Goal: Task Accomplishment & Management: Use online tool/utility

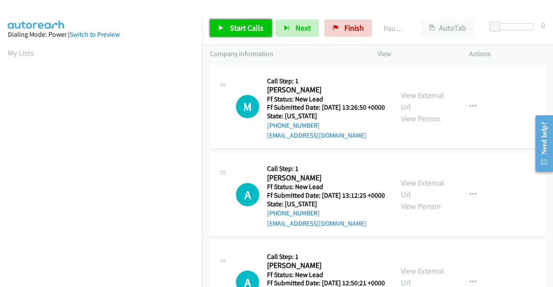
click at [226, 32] on link "Start Calls" at bounding box center [241, 27] width 62 height 17
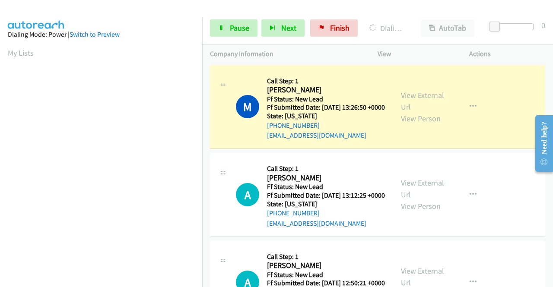
scroll to position [197, 0]
drag, startPoint x: 0, startPoint y: 147, endPoint x: 18, endPoint y: 171, distance: 30.2
click at [0, 147] on aside "Dialing Mode: Power | Switch to Preview My Lists" at bounding box center [101, 66] width 202 height 478
click at [429, 104] on link "View External Url" at bounding box center [422, 101] width 43 height 22
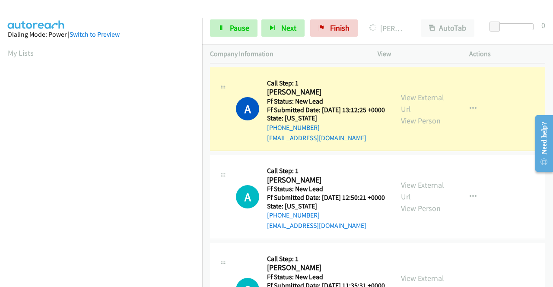
scroll to position [105, 0]
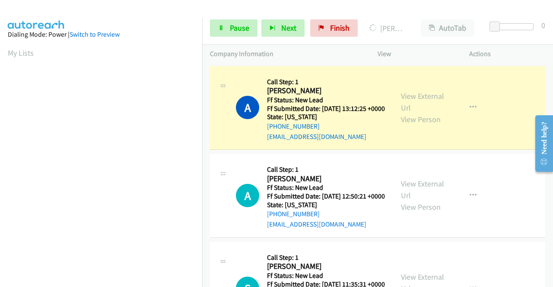
click at [409, 103] on div "View External Url View Person" at bounding box center [423, 107] width 45 height 35
click at [409, 111] on link "View External Url" at bounding box center [422, 102] width 43 height 22
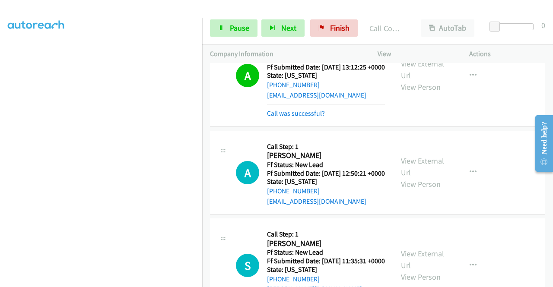
scroll to position [168, 0]
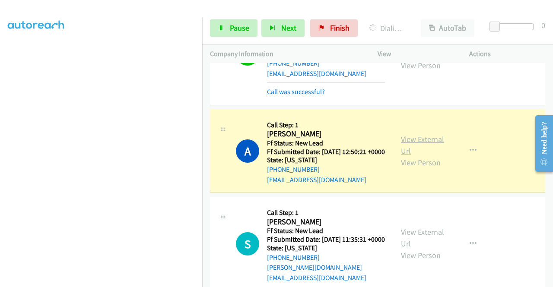
click at [416, 156] on link "View External Url" at bounding box center [422, 145] width 43 height 22
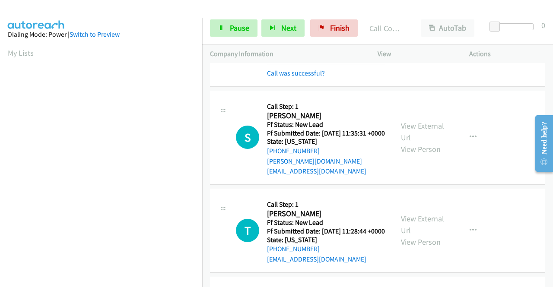
scroll to position [349, 0]
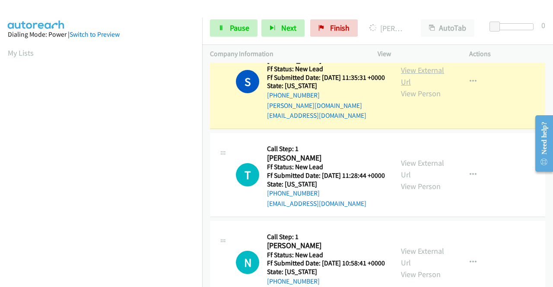
click at [416, 87] on link "View External Url" at bounding box center [422, 76] width 43 height 22
click at [165, 280] on section at bounding box center [101, 82] width 187 height 413
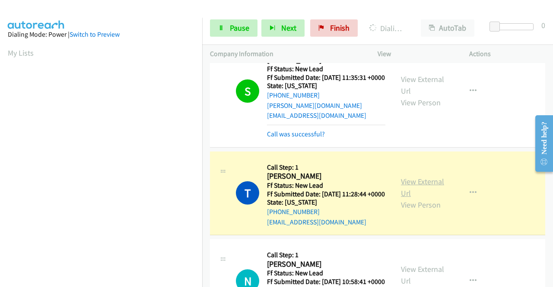
click at [402, 198] on link "View External Url" at bounding box center [422, 188] width 43 height 22
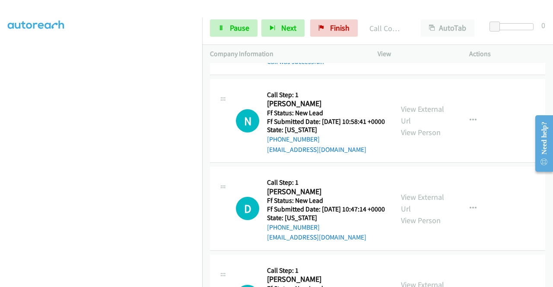
scroll to position [540, 0]
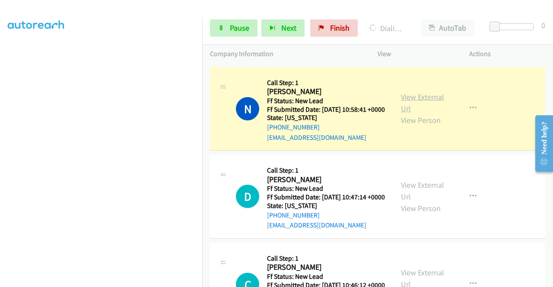
click at [402, 114] on link "View External Url" at bounding box center [422, 103] width 43 height 22
click at [231, 31] on span "Pause" at bounding box center [239, 28] width 19 height 10
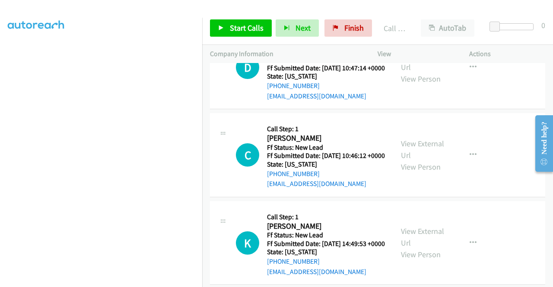
scroll to position [686, 0]
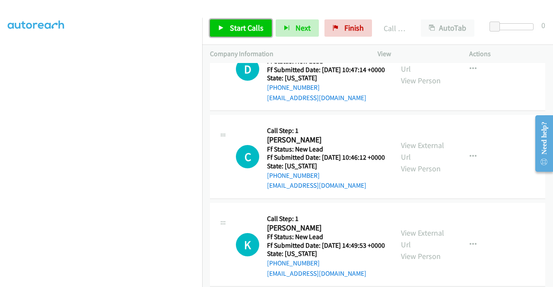
click at [260, 36] on link "Start Calls" at bounding box center [241, 27] width 62 height 17
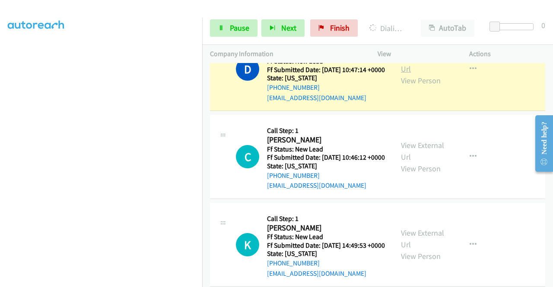
click at [429, 74] on link "View External Url" at bounding box center [422, 63] width 43 height 22
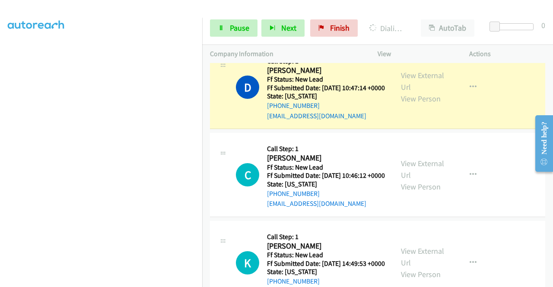
scroll to position [197, 0]
click at [245, 31] on span "Pause" at bounding box center [239, 28] width 19 height 10
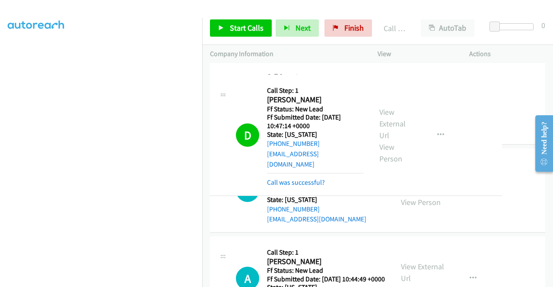
drag, startPoint x: 312, startPoint y: 89, endPoint x: 315, endPoint y: 80, distance: 10.0
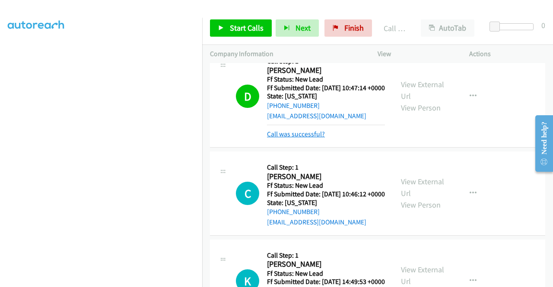
click at [312, 138] on link "Call was successful?" at bounding box center [296, 134] width 58 height 8
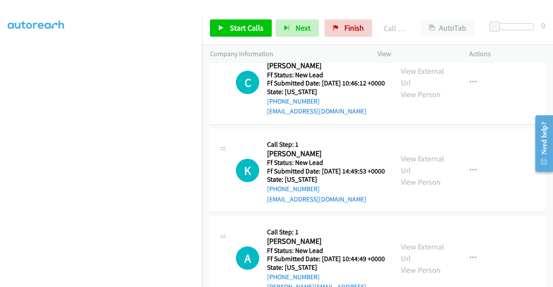
scroll to position [772, 0]
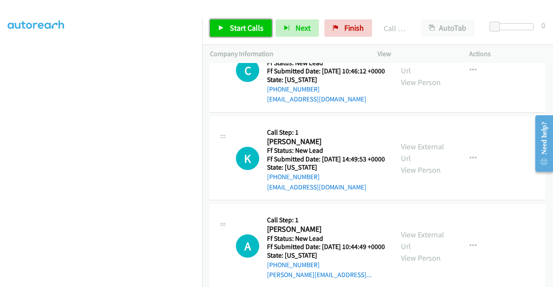
click at [243, 29] on span "Start Calls" at bounding box center [247, 28] width 34 height 10
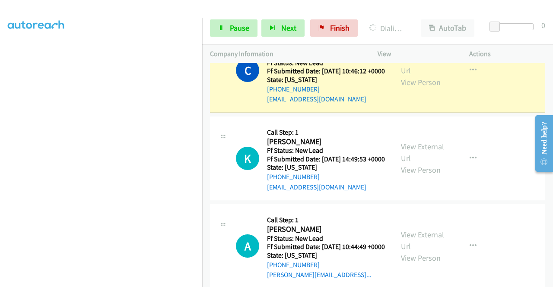
click at [414, 76] on link "View External Url" at bounding box center [422, 65] width 43 height 22
click at [0, 201] on aside "Dialing Mode: Power | Switch to Preview My Lists" at bounding box center [101, 66] width 202 height 478
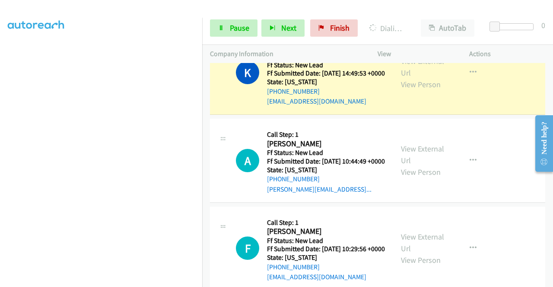
scroll to position [878, 0]
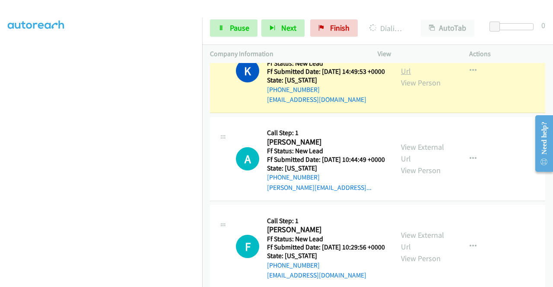
click at [422, 76] on link "View External Url" at bounding box center [422, 65] width 43 height 22
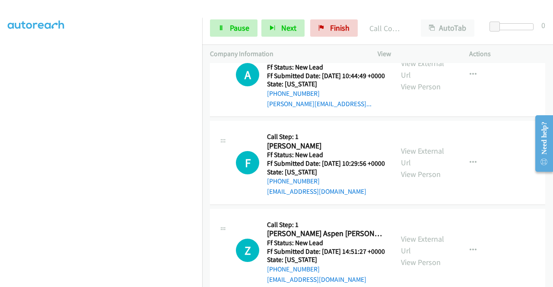
scroll to position [1021, 0]
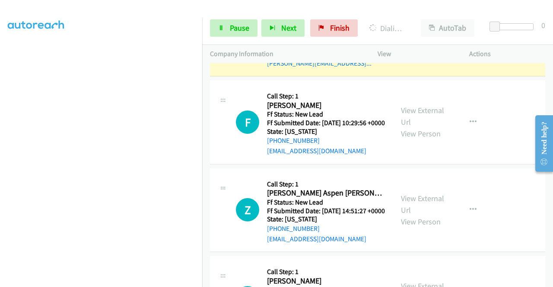
click at [401, 39] on link "View External Url" at bounding box center [422, 29] width 43 height 22
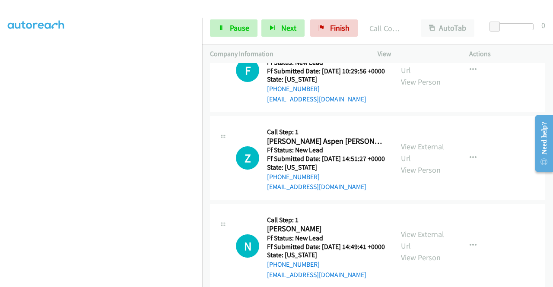
scroll to position [1115, 0]
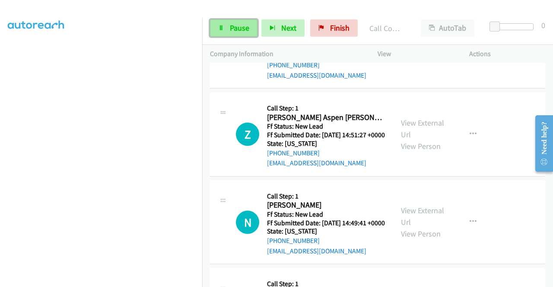
click at [238, 24] on span "Pause" at bounding box center [239, 28] width 19 height 10
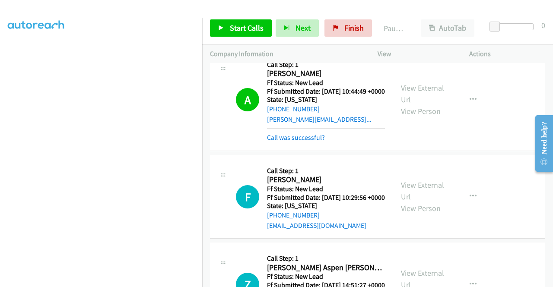
scroll to position [993, 0]
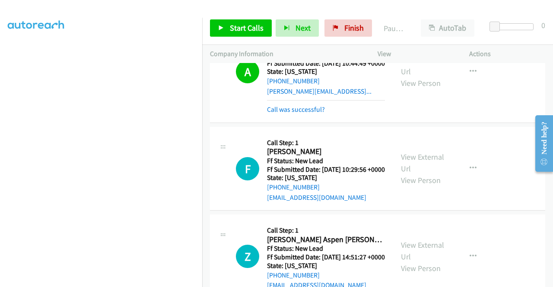
click at [427, 89] on div "View External Url View Person" at bounding box center [423, 71] width 45 height 35
click at [423, 76] on link "View External Url" at bounding box center [422, 66] width 43 height 22
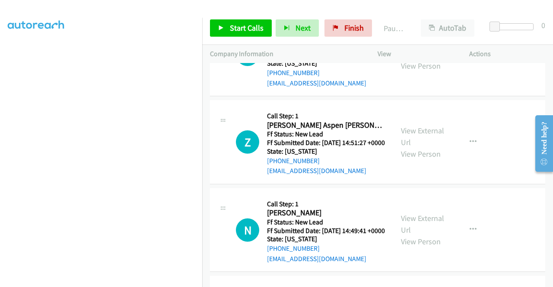
scroll to position [1110, 0]
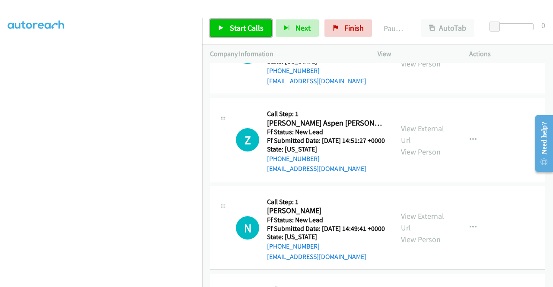
click at [250, 29] on span "Start Calls" at bounding box center [247, 28] width 34 height 10
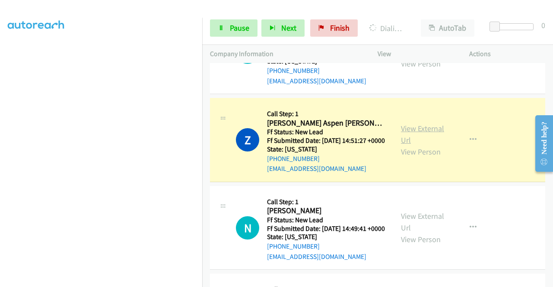
click at [416, 145] on link "View External Url" at bounding box center [422, 135] width 43 height 22
click at [0, 149] on aside "Dialing Mode: Power | Switch to Preview My Lists" at bounding box center [101, 66] width 202 height 478
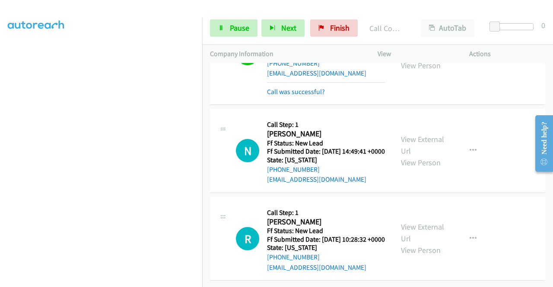
scroll to position [1317, 0]
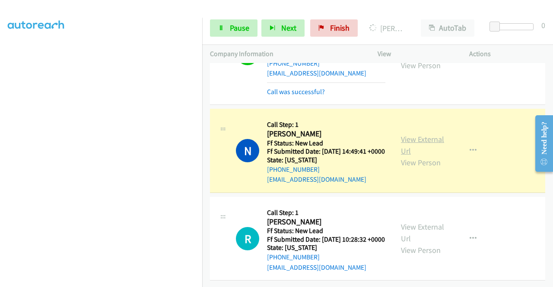
click at [410, 119] on div "View External Url View Person View External Url Email Schedule/Manage Callback …" at bounding box center [442, 151] width 99 height 68
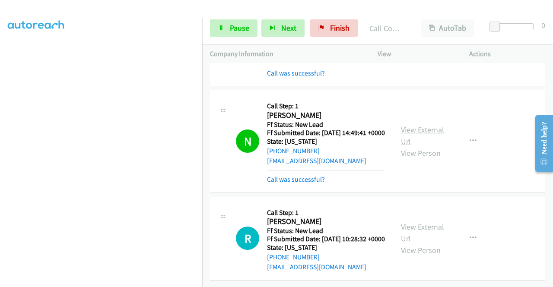
click at [401, 128] on link "View External Url" at bounding box center [422, 136] width 43 height 22
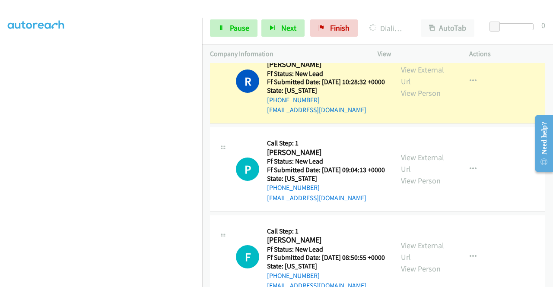
scroll to position [1397, 0]
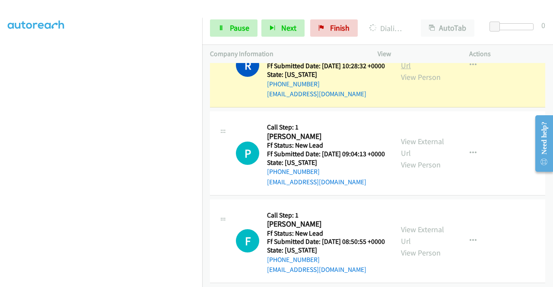
click at [414, 70] on link "View External Url" at bounding box center [422, 60] width 43 height 22
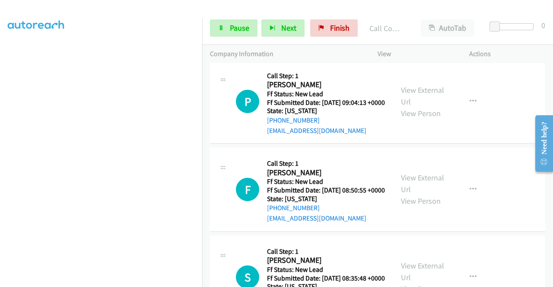
scroll to position [1536, 0]
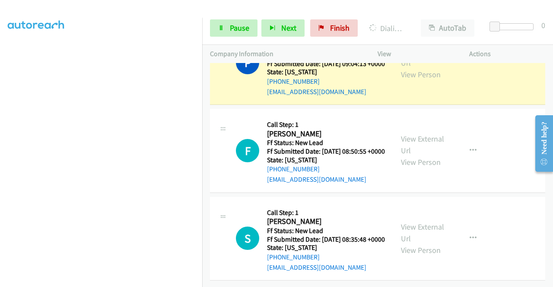
click at [409, 80] on div "View External Url View Person" at bounding box center [423, 62] width 45 height 35
click at [409, 68] on link "View External Url" at bounding box center [422, 57] width 43 height 22
click at [238, 27] on span "Pause" at bounding box center [239, 28] width 19 height 10
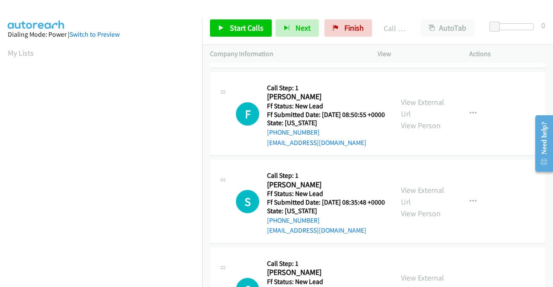
scroll to position [1528, 0]
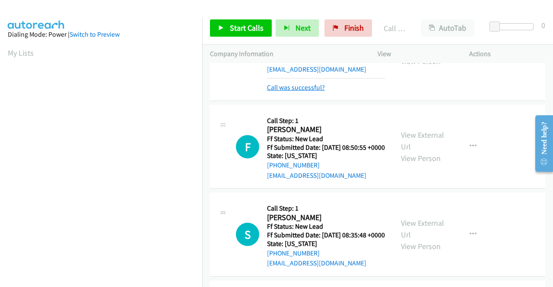
click at [298, 92] on link "Call was successful?" at bounding box center [296, 87] width 58 height 8
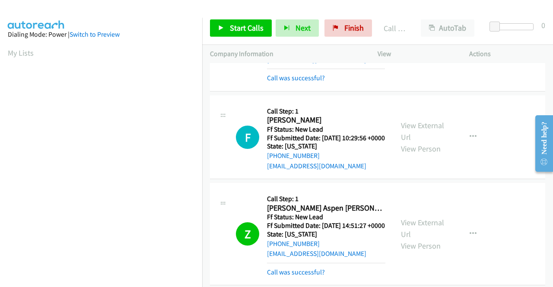
scroll to position [1022, 0]
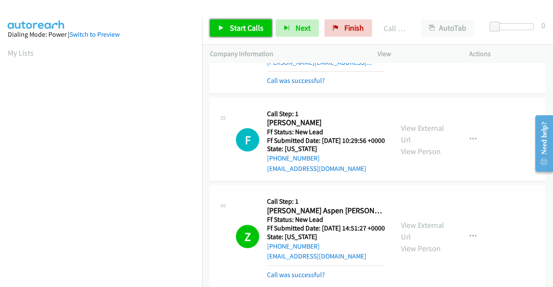
click at [256, 27] on span "Start Calls" at bounding box center [247, 28] width 34 height 10
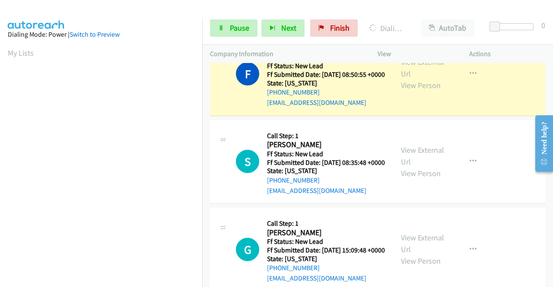
scroll to position [1580, 0]
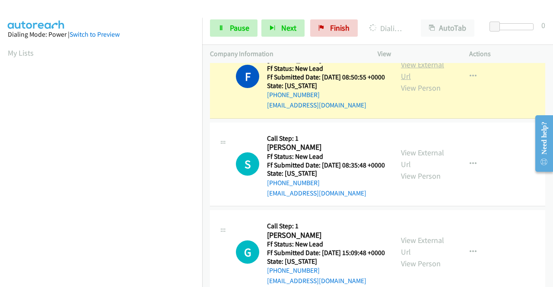
click at [438, 81] on link "View External Url" at bounding box center [422, 71] width 43 height 22
click at [0, 186] on aside "Dialing Mode: Power | Switch to Preview My Lists" at bounding box center [101, 66] width 202 height 478
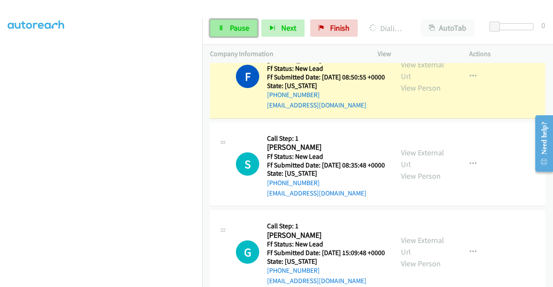
click at [229, 25] on link "Pause" at bounding box center [234, 27] width 48 height 17
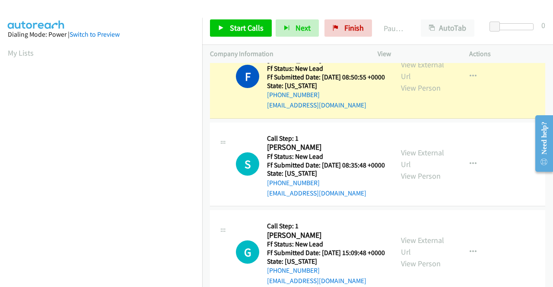
scroll to position [197, 0]
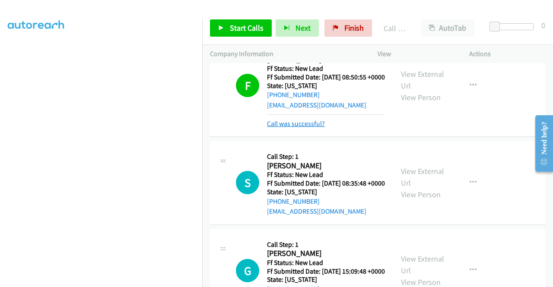
click at [309, 128] on link "Call was successful?" at bounding box center [296, 124] width 58 height 8
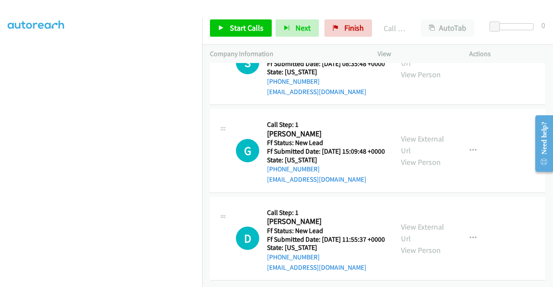
scroll to position [1748, 0]
click at [228, 34] on link "Start Calls" at bounding box center [241, 27] width 62 height 17
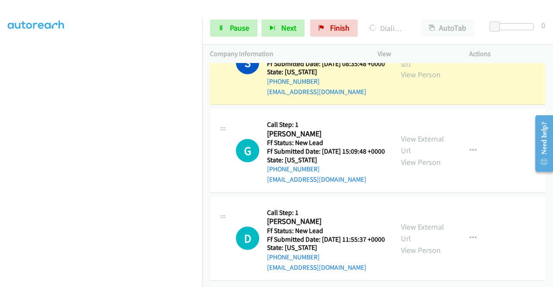
click at [410, 68] on link "View External Url" at bounding box center [422, 57] width 43 height 22
click at [0, 169] on aside "Dialing Mode: Power | Switch to Preview My Lists" at bounding box center [101, 66] width 202 height 478
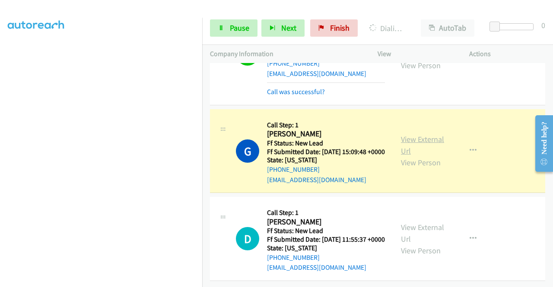
click at [425, 156] on link "View External Url" at bounding box center [422, 145] width 43 height 22
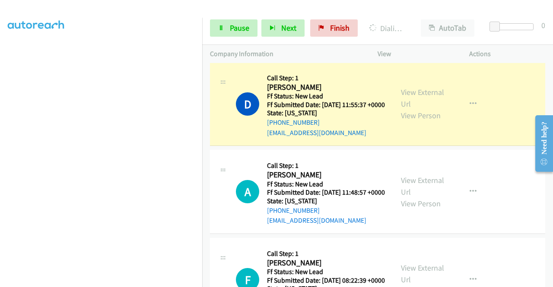
click at [417, 121] on div "View External Url View Person" at bounding box center [423, 103] width 45 height 35
click at [412, 109] on link "View External Url" at bounding box center [422, 98] width 43 height 22
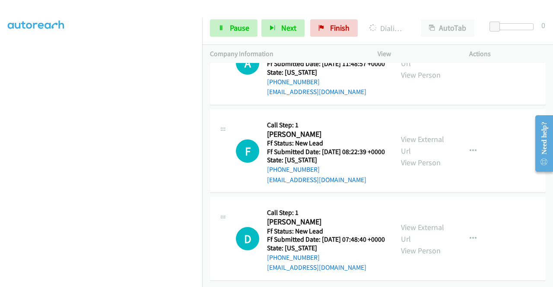
scroll to position [2066, 0]
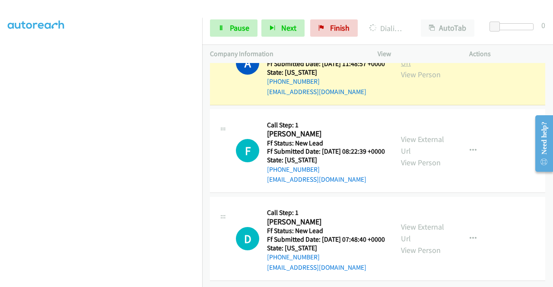
click at [411, 68] on link "View External Url" at bounding box center [422, 57] width 43 height 22
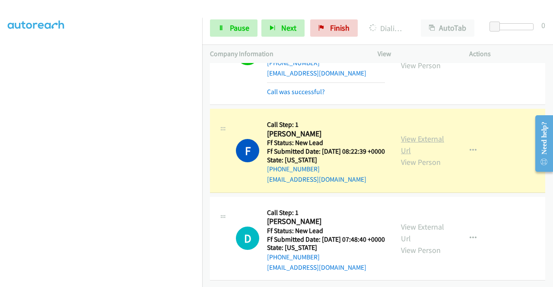
click at [425, 156] on link "View External Url" at bounding box center [422, 145] width 43 height 22
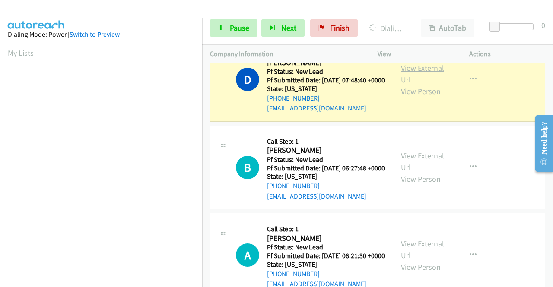
click at [411, 85] on link "View External Url" at bounding box center [422, 74] width 43 height 22
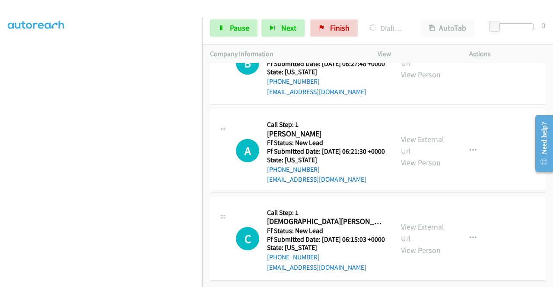
scroll to position [2340, 0]
click at [230, 36] on link "Pause" at bounding box center [234, 27] width 48 height 17
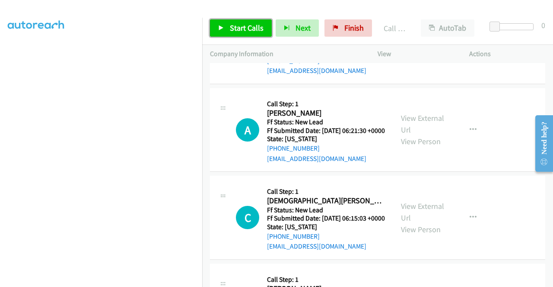
click at [243, 30] on span "Start Calls" at bounding box center [247, 28] width 34 height 10
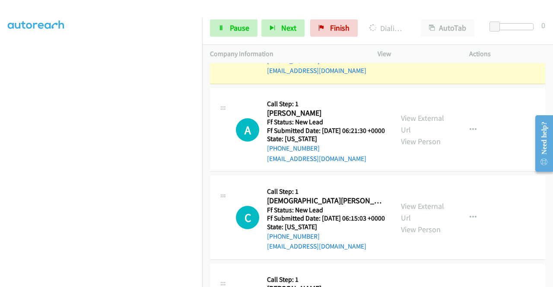
click at [414, 47] on link "View External Url" at bounding box center [422, 36] width 43 height 22
click at [0, 181] on aside "Dialing Mode: Power | Switch to Preview My Lists" at bounding box center [101, 66] width 202 height 478
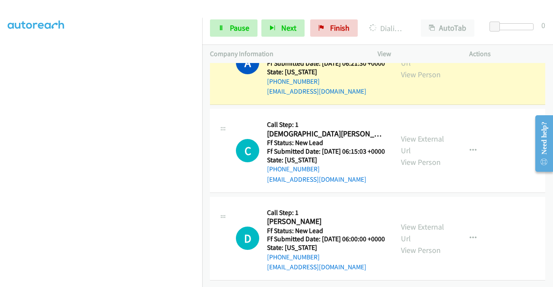
scroll to position [2530, 0]
click at [425, 68] on link "View External Url" at bounding box center [422, 57] width 43 height 22
click at [225, 27] on link "Pause" at bounding box center [234, 27] width 48 height 17
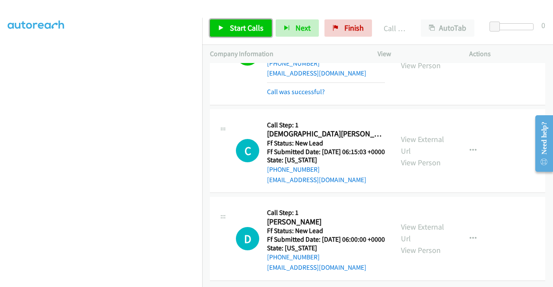
click at [248, 34] on link "Start Calls" at bounding box center [241, 27] width 62 height 17
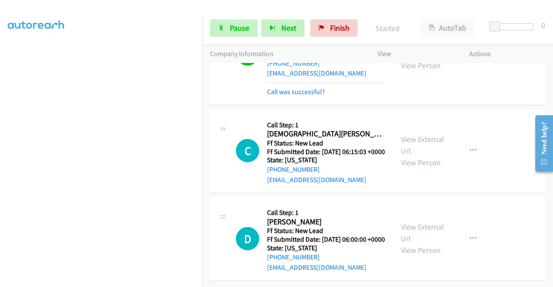
scroll to position [2652, 0]
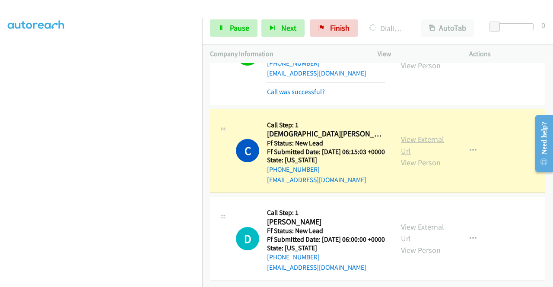
click at [417, 134] on link "View External Url" at bounding box center [422, 145] width 43 height 22
click at [0, 200] on aside "Dialing Mode: Power | Switch to Preview My Lists" at bounding box center [101, 66] width 202 height 478
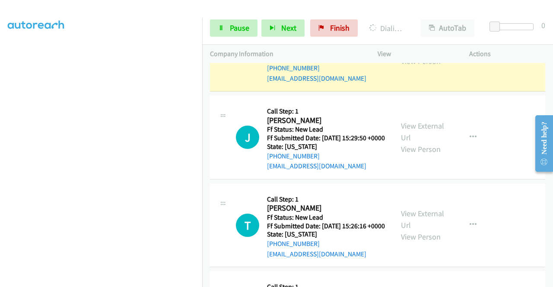
click at [404, 54] on link "View External Url" at bounding box center [422, 44] width 43 height 22
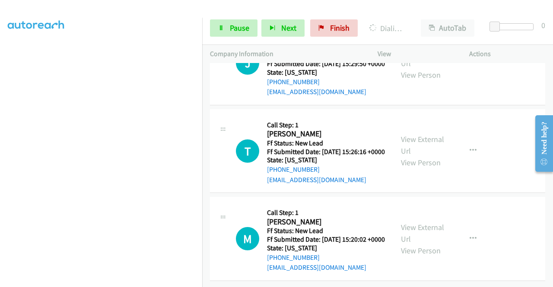
scroll to position [2813, 0]
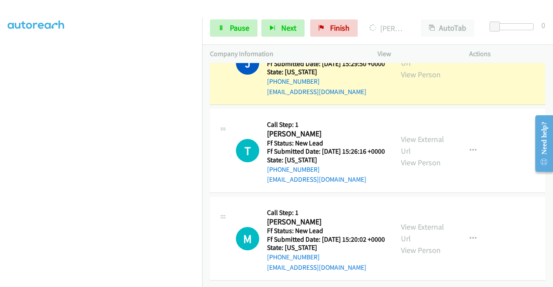
click at [415, 80] on div "View External Url View Person" at bounding box center [423, 62] width 45 height 35
click at [421, 97] on div "View External Url View Person View External Url Email Schedule/Manage Callback …" at bounding box center [442, 63] width 99 height 68
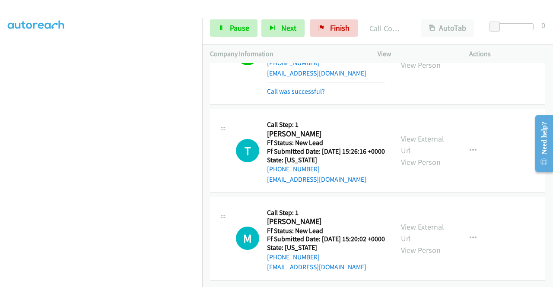
click at [416, 58] on link "View External Url" at bounding box center [422, 48] width 43 height 22
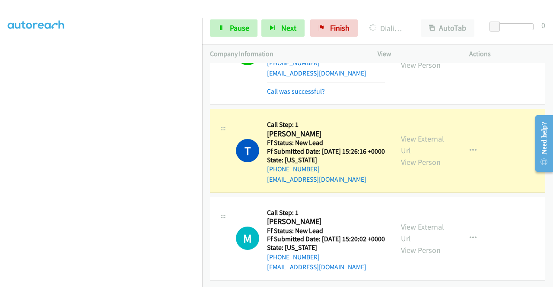
scroll to position [2968, 0]
click at [432, 149] on link "View External Url" at bounding box center [422, 145] width 43 height 22
click at [222, 28] on icon at bounding box center [221, 28] width 6 height 6
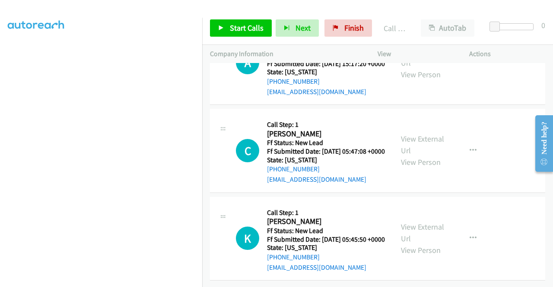
scroll to position [3124, 0]
click at [248, 32] on span "Start Calls" at bounding box center [247, 28] width 34 height 10
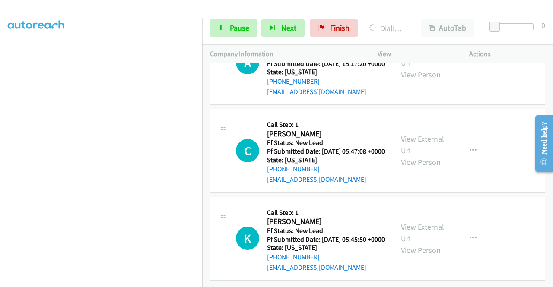
click at [0, 188] on aside "Dialing Mode: Power | Switch to Preview My Lists" at bounding box center [101, 66] width 202 height 478
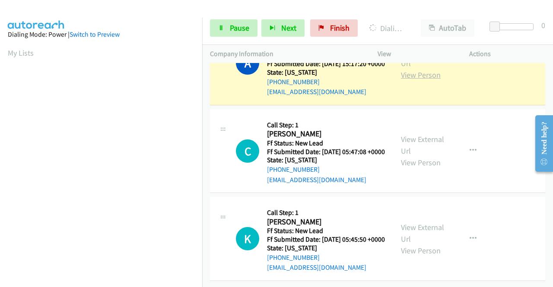
scroll to position [3228, 0]
click at [425, 68] on link "View External Url" at bounding box center [422, 58] width 43 height 22
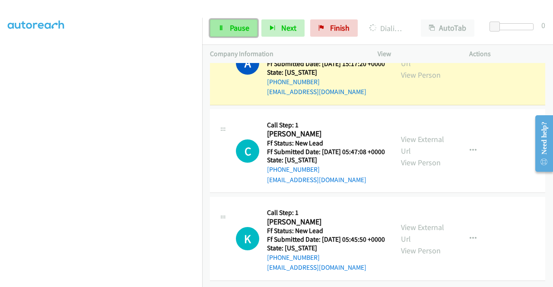
click at [218, 19] on link "Pause" at bounding box center [234, 27] width 48 height 17
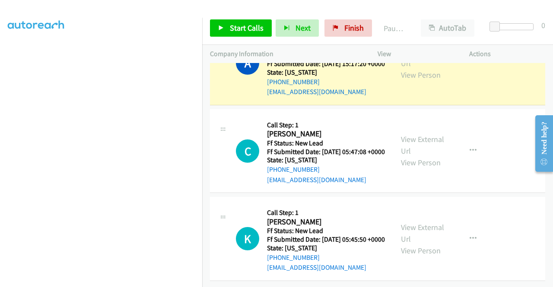
scroll to position [0, 0]
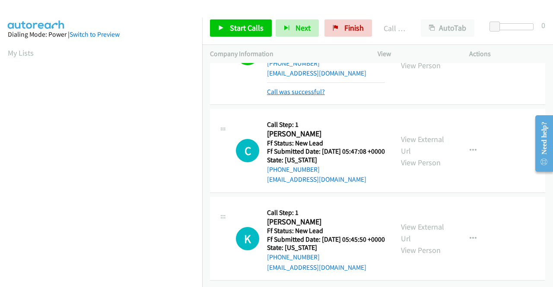
click at [295, 96] on link "Call was successful?" at bounding box center [296, 92] width 58 height 8
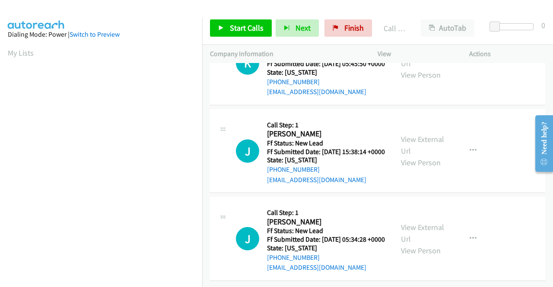
scroll to position [3334, 0]
click at [240, 28] on span "Start Calls" at bounding box center [247, 28] width 34 height 10
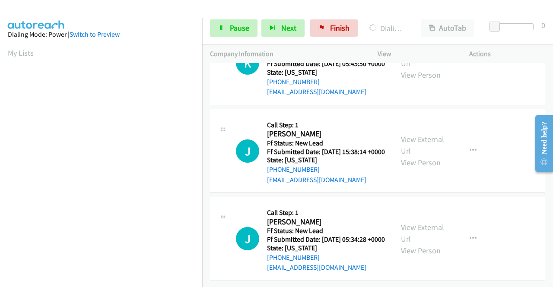
drag, startPoint x: 0, startPoint y: 176, endPoint x: 13, endPoint y: 182, distance: 14.7
click at [0, 176] on aside "Dialing Mode: Power | Switch to Preview My Lists" at bounding box center [101, 66] width 202 height 478
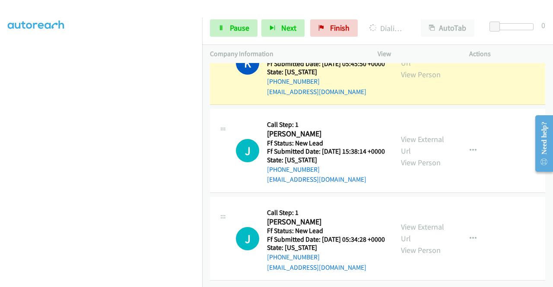
click at [416, 80] on div "View External Url View Person" at bounding box center [423, 62] width 45 height 35
click at [404, 68] on link "View External Url" at bounding box center [422, 57] width 43 height 22
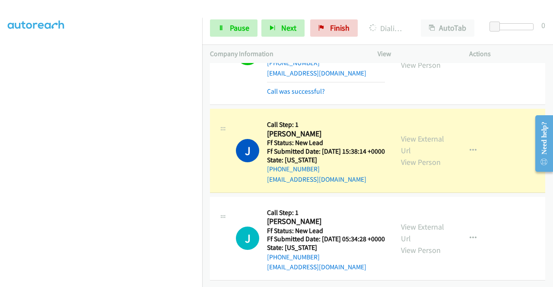
scroll to position [3552, 0]
click at [403, 134] on link "View External Url" at bounding box center [422, 145] width 43 height 22
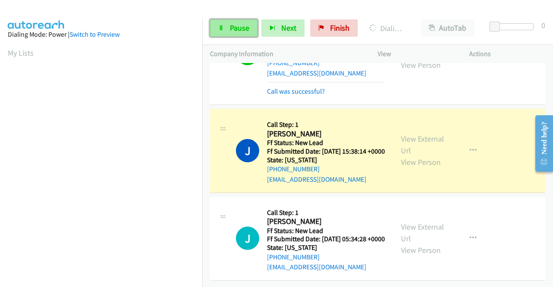
click at [231, 28] on span "Pause" at bounding box center [239, 28] width 19 height 10
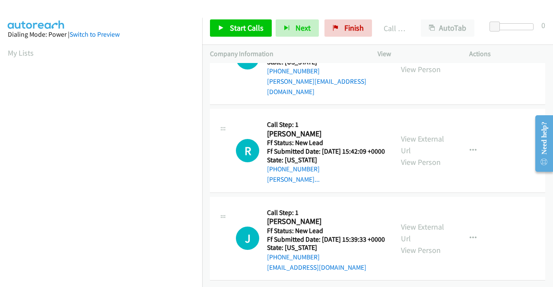
scroll to position [3654, 0]
click at [248, 27] on span "Start Calls" at bounding box center [247, 28] width 34 height 10
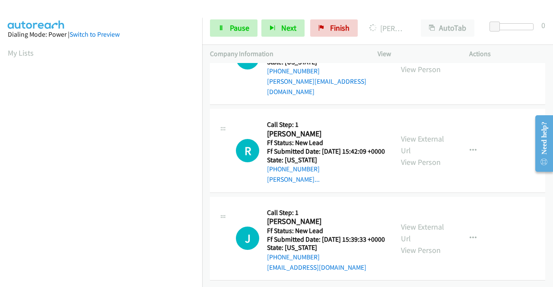
click at [0, 186] on aside "Dialing Mode: Power | Switch to Preview My Lists" at bounding box center [101, 257] width 202 height 478
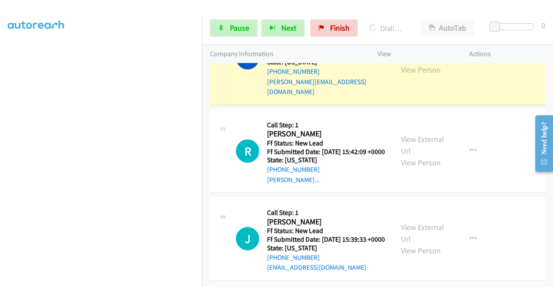
click at [410, 63] on link "View External Url" at bounding box center [422, 52] width 43 height 22
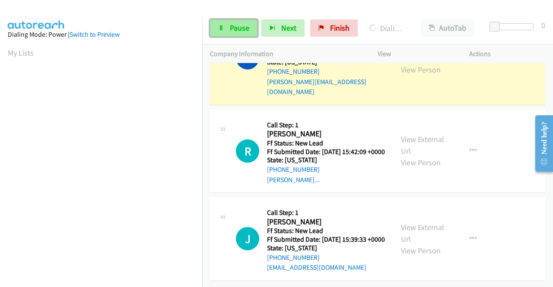
click at [230, 27] on span "Pause" at bounding box center [239, 28] width 19 height 10
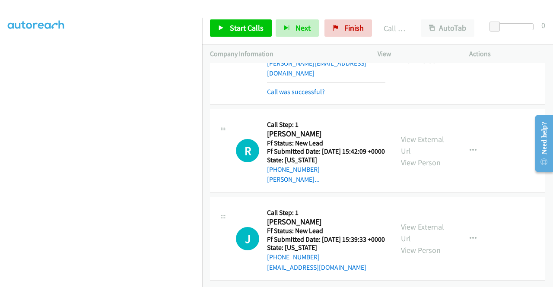
scroll to position [3760, 0]
click at [422, 54] on link "View External Url" at bounding box center [422, 43] width 43 height 22
click at [311, 96] on link "Call was successful?" at bounding box center [296, 92] width 58 height 8
drag, startPoint x: 470, startPoint y: 143, endPoint x: 465, endPoint y: 150, distance: 8.6
click at [470, 52] on icon "button" at bounding box center [473, 48] width 7 height 7
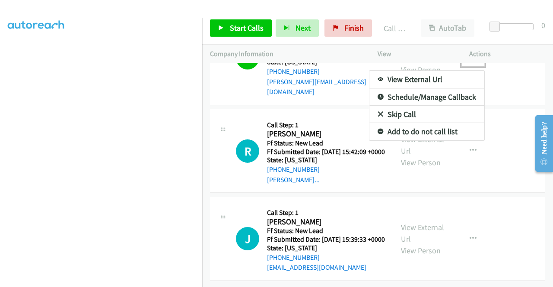
click at [421, 140] on link "Add to do not call list" at bounding box center [426, 131] width 115 height 17
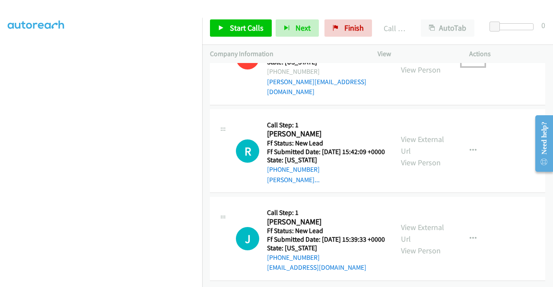
scroll to position [3845, 0]
click at [238, 34] on link "Start Calls" at bounding box center [241, 27] width 62 height 17
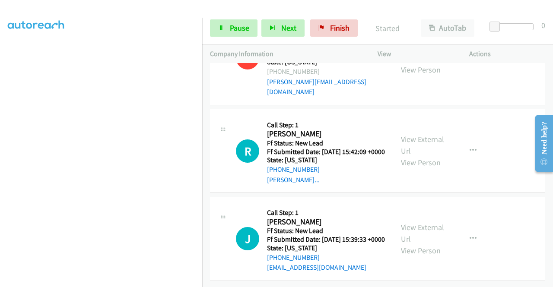
click at [1, 201] on aside "Dialing Mode: Power | Switch to Preview My Lists" at bounding box center [101, 66] width 202 height 478
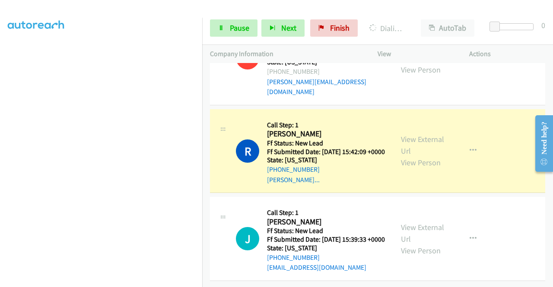
scroll to position [177, 0]
click at [405, 134] on link "View External Url" at bounding box center [422, 145] width 43 height 22
click at [226, 33] on link "Pause" at bounding box center [234, 27] width 48 height 17
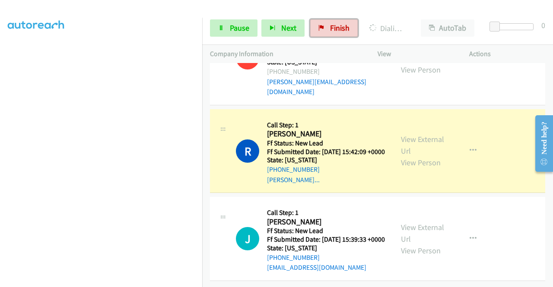
click at [335, 23] on span "Finish" at bounding box center [339, 28] width 19 height 10
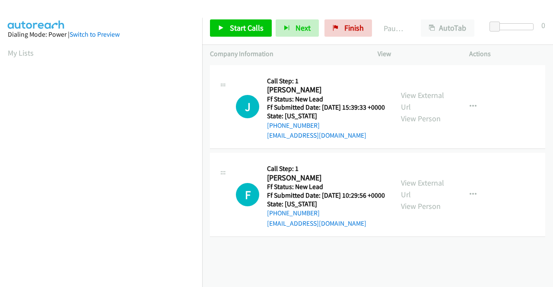
click at [194, 32] on aside "Dialing Mode: Power | Switch to Preview My Lists" at bounding box center [101, 257] width 202 height 478
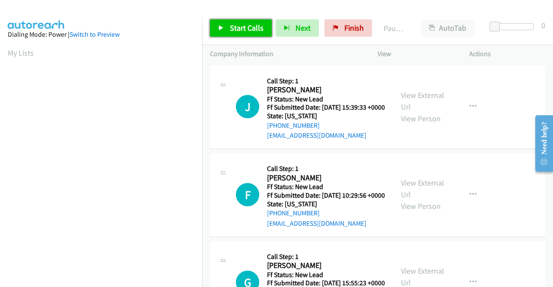
click at [255, 31] on span "Start Calls" at bounding box center [247, 28] width 34 height 10
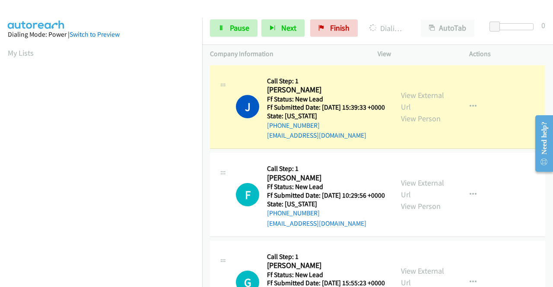
scroll to position [197, 0]
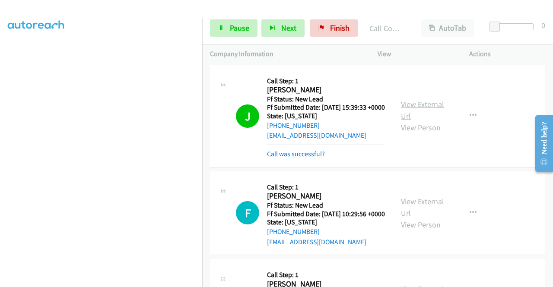
click at [415, 104] on link "View External Url" at bounding box center [422, 110] width 43 height 22
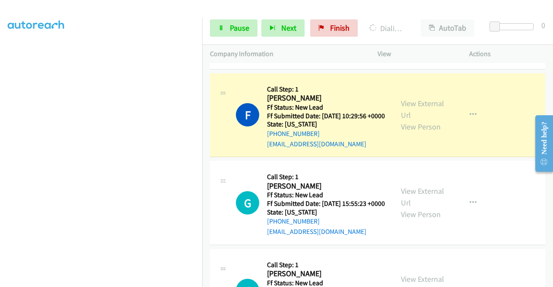
scroll to position [121, 0]
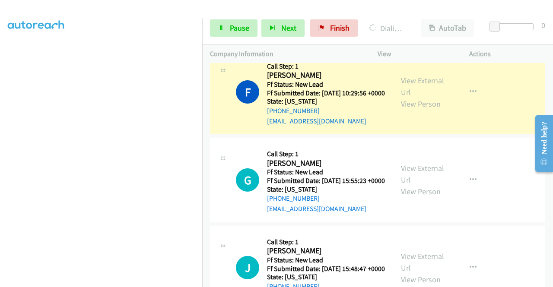
click at [425, 86] on div "View External Url View Person View External Url Email Schedule/Manage Callback …" at bounding box center [442, 92] width 99 height 68
click at [421, 92] on link "View External Url" at bounding box center [422, 87] width 43 height 22
click at [0, 188] on aside "Dialing Mode: Power | Switch to Preview My Lists" at bounding box center [101, 66] width 202 height 478
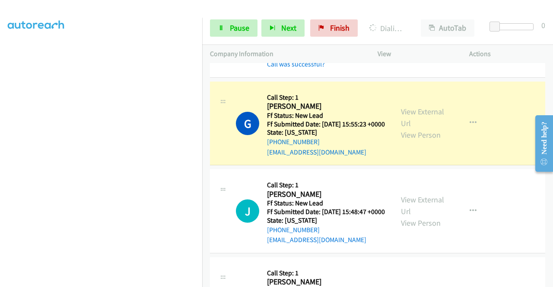
scroll to position [203, 0]
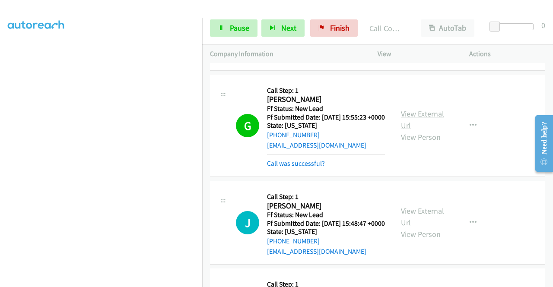
click at [416, 130] on link "View External Url" at bounding box center [422, 120] width 43 height 22
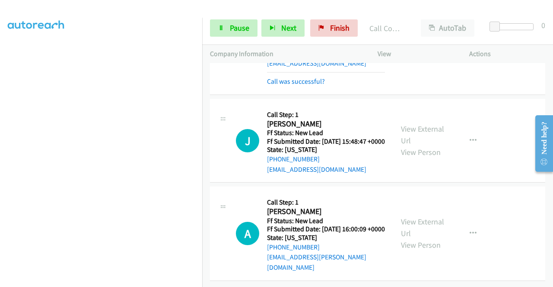
scroll to position [323, 0]
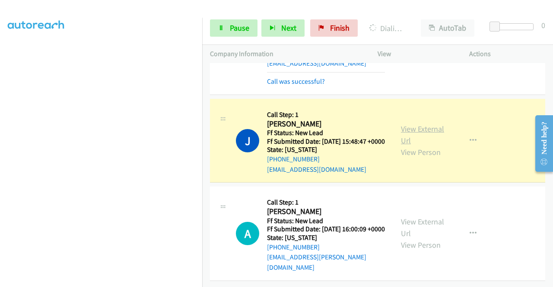
click at [409, 124] on link "View External Url" at bounding box center [422, 135] width 43 height 22
click at [241, 32] on span "Pause" at bounding box center [239, 28] width 19 height 10
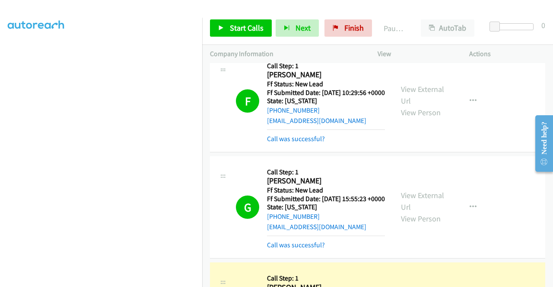
scroll to position [104, 0]
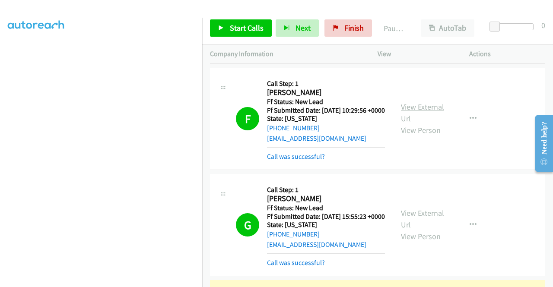
click at [412, 119] on link "View External Url" at bounding box center [422, 113] width 43 height 22
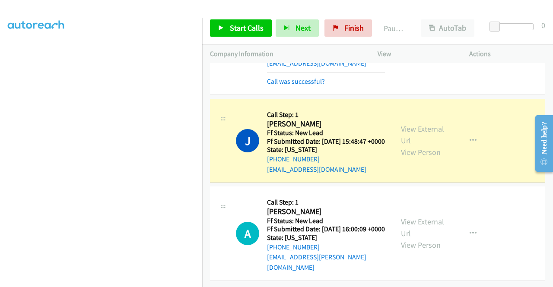
scroll to position [313, 0]
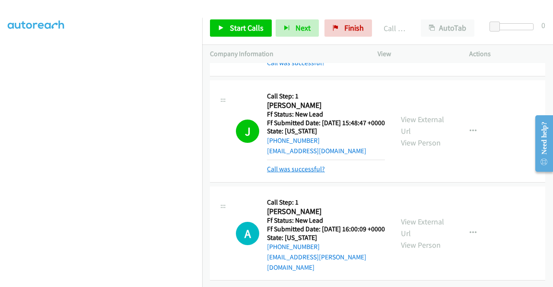
click at [318, 173] on link "Call was successful?" at bounding box center [296, 169] width 58 height 8
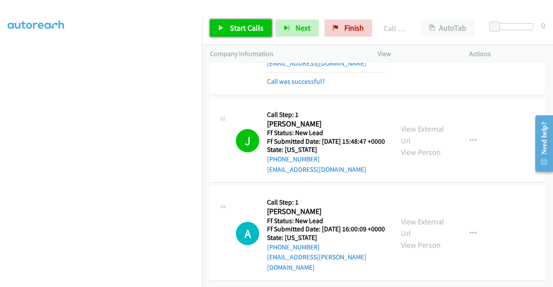
click at [249, 32] on span "Start Calls" at bounding box center [247, 28] width 34 height 10
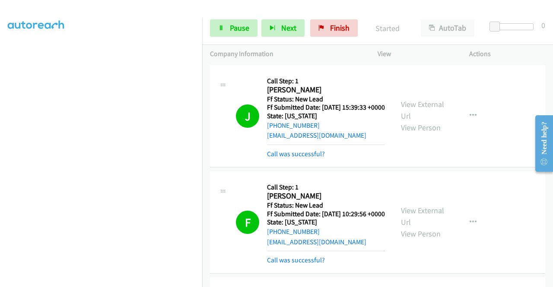
scroll to position [323, 0]
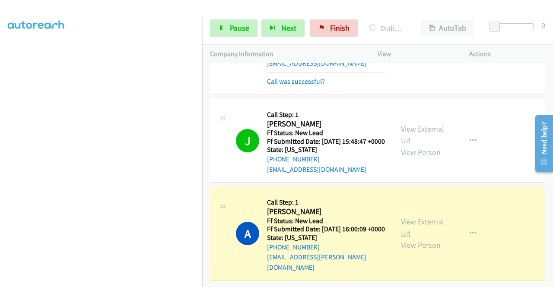
click at [408, 217] on link "View External Url" at bounding box center [422, 228] width 43 height 22
drag, startPoint x: 0, startPoint y: 162, endPoint x: 14, endPoint y: 171, distance: 16.5
click at [0, 162] on aside "Dialing Mode: Power | Switch to Preview My Lists" at bounding box center [101, 66] width 202 height 478
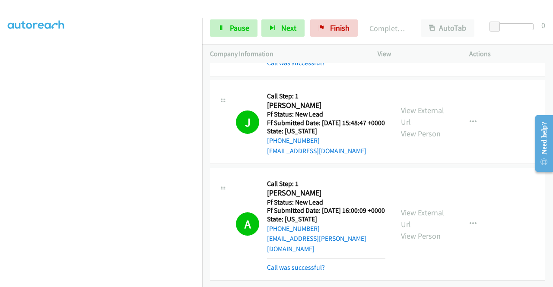
scroll to position [0, 0]
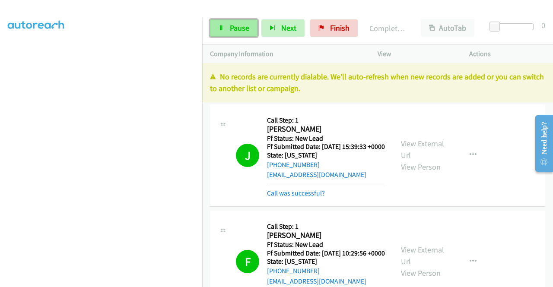
click at [240, 32] on span "Pause" at bounding box center [239, 28] width 19 height 10
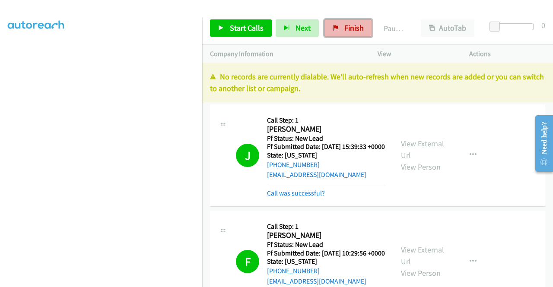
click at [344, 19] on link "Finish" at bounding box center [348, 27] width 48 height 17
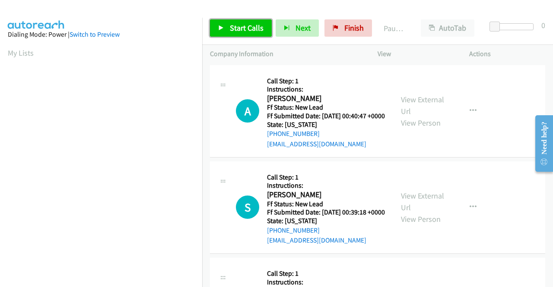
click at [246, 28] on span "Start Calls" at bounding box center [247, 28] width 34 height 10
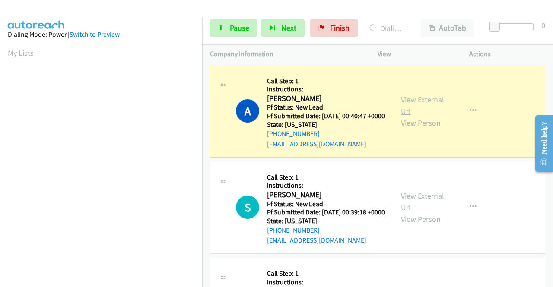
click at [425, 103] on link "View External Url" at bounding box center [422, 106] width 43 height 22
click at [0, 143] on aside "Dialing Mode: Power | Switch to Preview My Lists" at bounding box center [101, 66] width 202 height 478
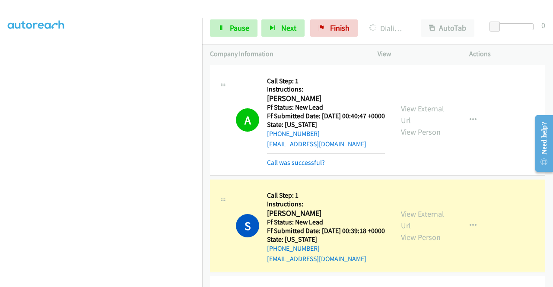
click at [171, 279] on section at bounding box center [101, 82] width 187 height 413
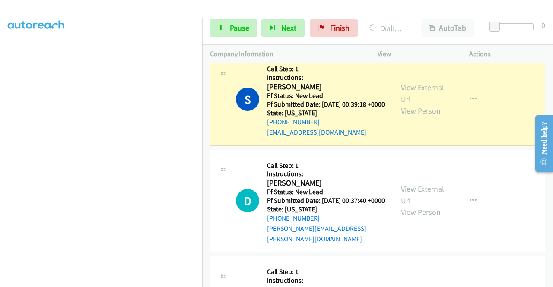
scroll to position [138, 0]
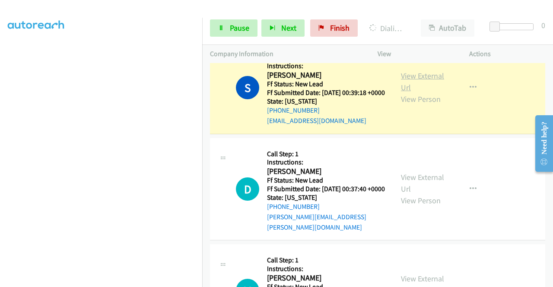
click at [404, 90] on link "View External Url" at bounding box center [422, 82] width 43 height 22
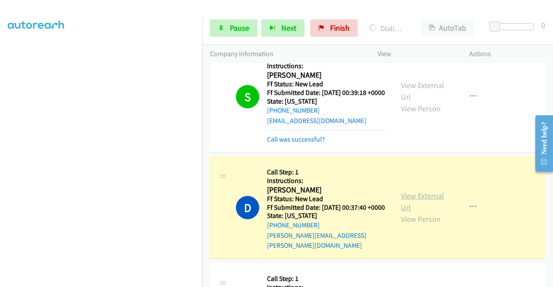
click at [416, 209] on link "View External Url" at bounding box center [422, 202] width 43 height 22
click at [246, 31] on span "Pause" at bounding box center [239, 28] width 19 height 10
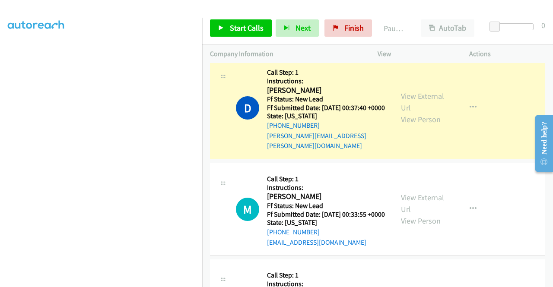
scroll to position [247, 0]
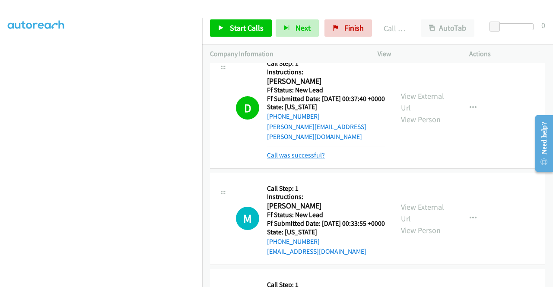
click at [314, 159] on link "Call was successful?" at bounding box center [296, 155] width 58 height 8
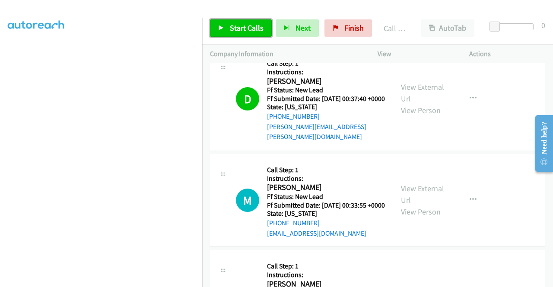
click at [262, 33] on link "Start Calls" at bounding box center [241, 27] width 62 height 17
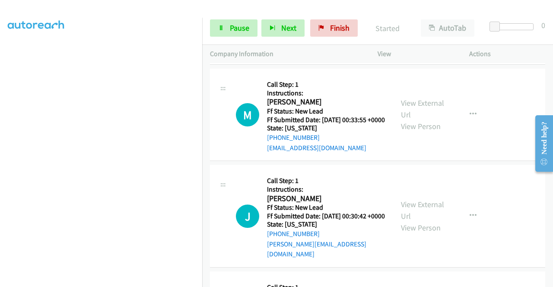
scroll to position [333, 0]
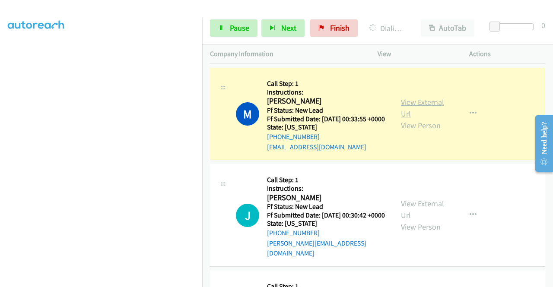
click at [413, 119] on link "View External Url" at bounding box center [422, 108] width 43 height 22
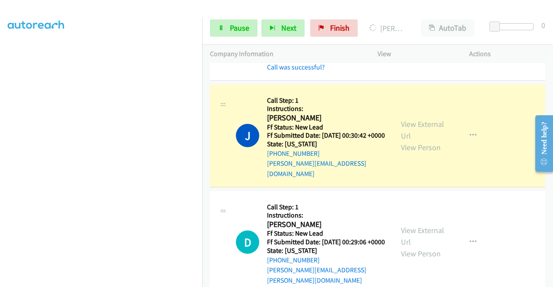
scroll to position [443, 0]
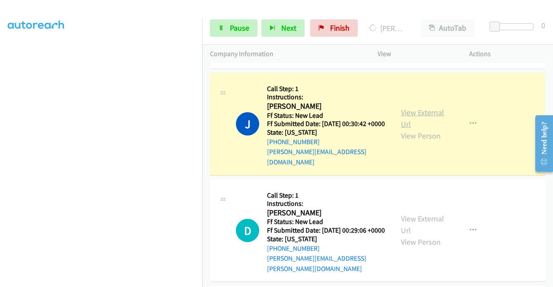
click at [427, 129] on link "View External Url" at bounding box center [422, 119] width 43 height 22
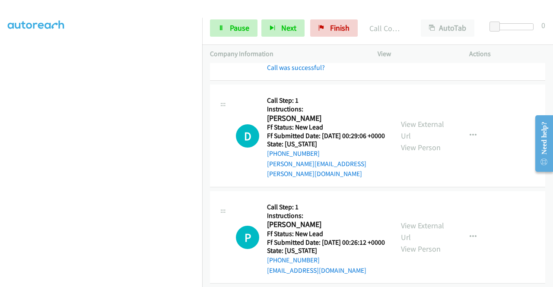
scroll to position [564, 0]
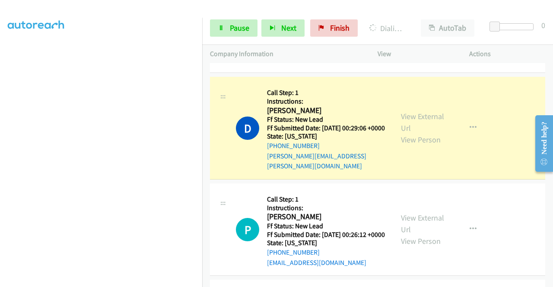
click at [409, 131] on div "View External Url View Person" at bounding box center [423, 128] width 45 height 35
click at [401, 133] on link "View External Url" at bounding box center [422, 122] width 43 height 22
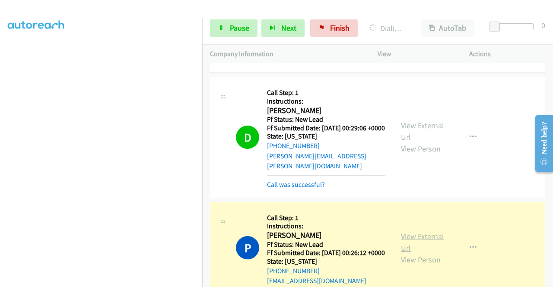
click at [405, 253] on link "View External Url" at bounding box center [422, 243] width 43 height 22
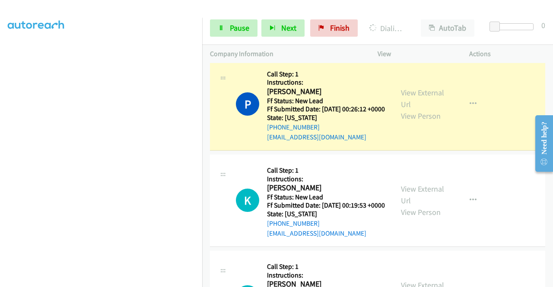
scroll to position [725, 0]
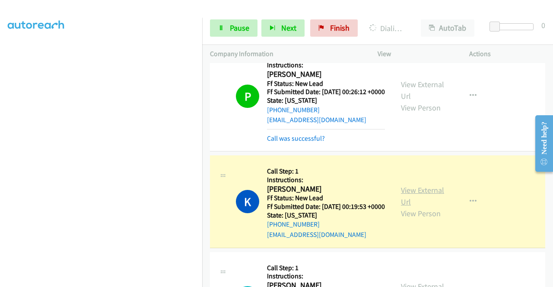
click at [407, 207] on link "View External Url" at bounding box center [422, 196] width 43 height 22
click at [243, 31] on span "Pause" at bounding box center [239, 28] width 19 height 10
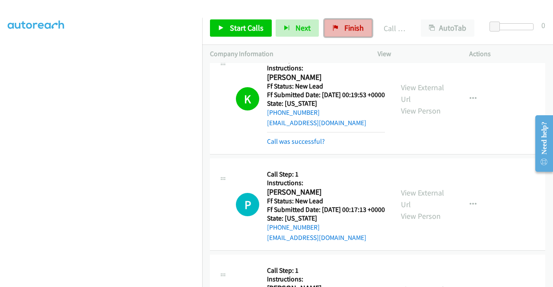
click at [341, 35] on link "Finish" at bounding box center [348, 27] width 48 height 17
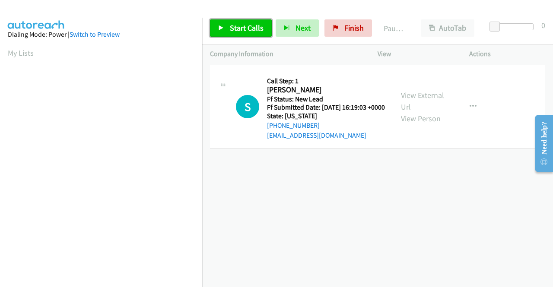
click at [256, 32] on span "Start Calls" at bounding box center [247, 28] width 34 height 10
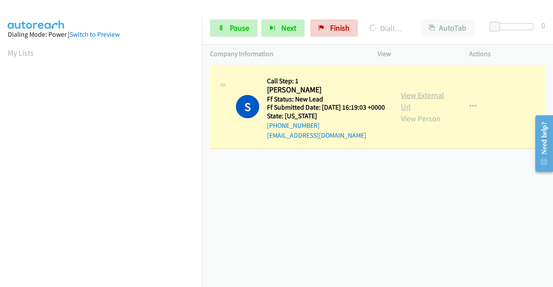
click at [408, 97] on link "View External Url" at bounding box center [422, 101] width 43 height 22
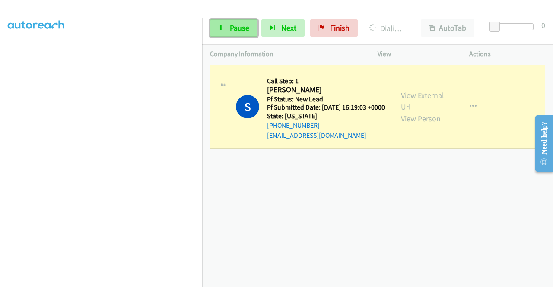
click at [238, 34] on link "Pause" at bounding box center [234, 27] width 48 height 17
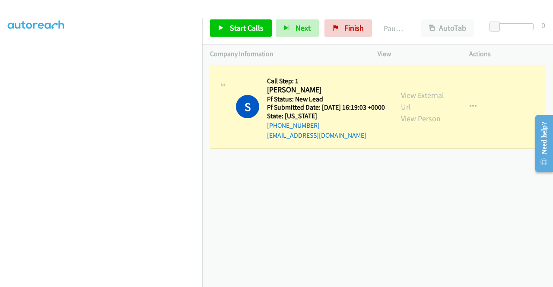
drag, startPoint x: 0, startPoint y: 144, endPoint x: 12, endPoint y: 159, distance: 19.4
click at [0, 144] on aside "Dialing Mode: Power | Switch to Preview My Lists" at bounding box center [101, 66] width 202 height 478
click at [296, 149] on div "S Callback Scheduled Call Step: 1 Sasha Novikov America/Los_Angeles Ff Status: …" at bounding box center [377, 107] width 335 height 84
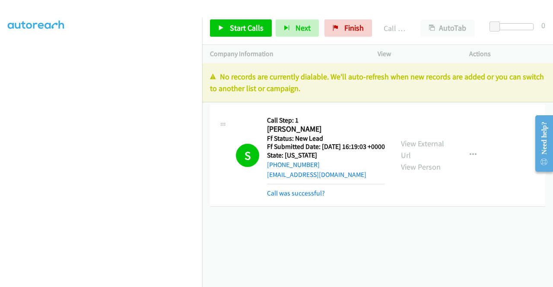
click at [363, 207] on div "S Callback Scheduled Call Step: 1 Sasha Novikov America/Los_Angeles Ff Status: …" at bounding box center [377, 156] width 335 height 102
drag, startPoint x: 339, startPoint y: 27, endPoint x: 317, endPoint y: 38, distance: 24.3
click at [339, 27] on link "Finish" at bounding box center [348, 27] width 48 height 17
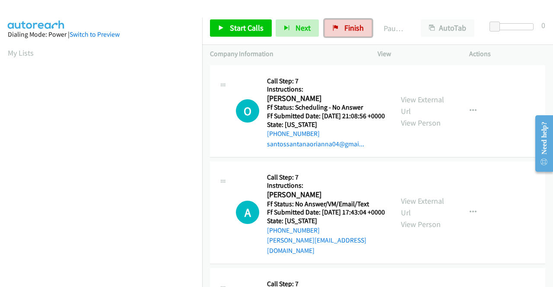
drag, startPoint x: 335, startPoint y: 33, endPoint x: 314, endPoint y: 42, distance: 22.9
click at [335, 33] on link "Finish" at bounding box center [348, 27] width 48 height 17
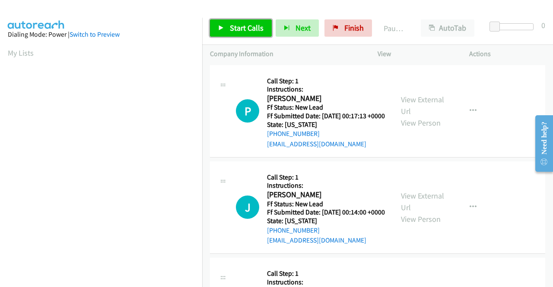
click at [239, 36] on link "Start Calls" at bounding box center [241, 27] width 62 height 17
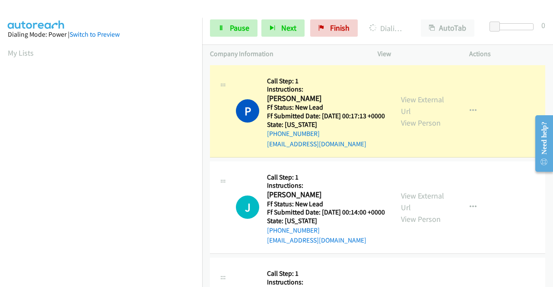
click at [395, 108] on div "View External Url View Person View External Url Email Schedule/Manage Callback …" at bounding box center [442, 111] width 99 height 76
click at [410, 101] on link "View External Url" at bounding box center [422, 106] width 43 height 22
click at [0, 176] on aside "Dialing Mode: Power | Switch to Preview My Lists" at bounding box center [101, 66] width 202 height 478
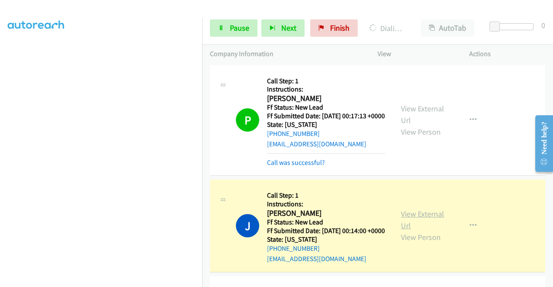
click at [412, 222] on link "View External Url" at bounding box center [422, 220] width 43 height 22
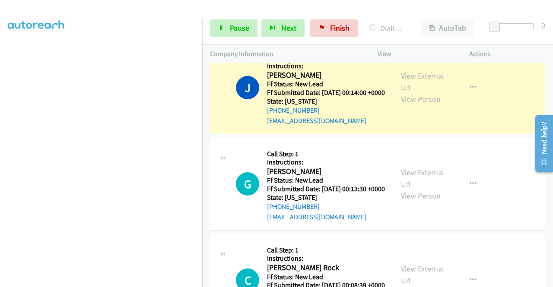
scroll to position [138, 0]
click at [244, 20] on link "Pause" at bounding box center [234, 27] width 48 height 17
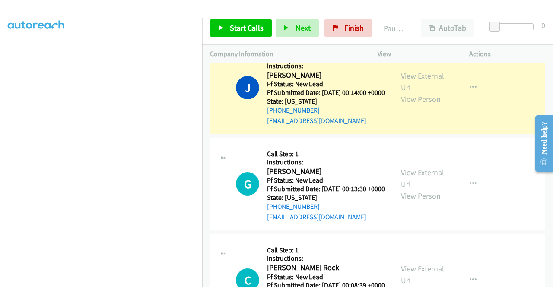
scroll to position [0, 0]
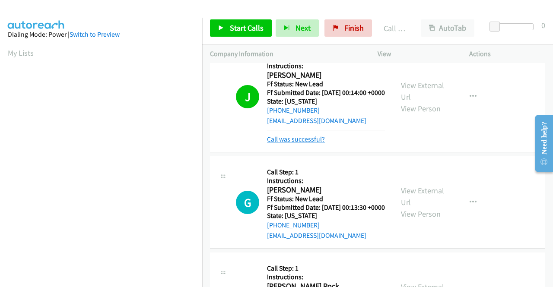
click at [302, 143] on link "Call was successful?" at bounding box center [296, 139] width 58 height 8
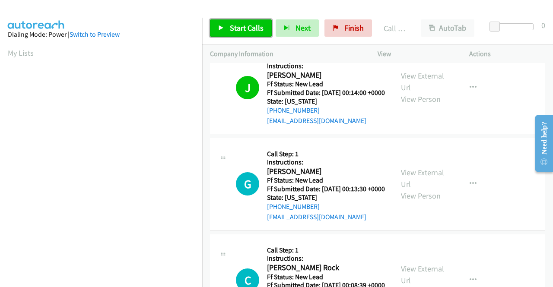
click at [256, 21] on link "Start Calls" at bounding box center [241, 27] width 62 height 17
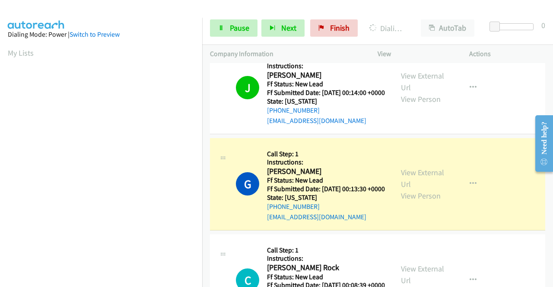
click at [429, 198] on div "View External Url View Person" at bounding box center [423, 184] width 45 height 35
click at [427, 189] on link "View External Url" at bounding box center [422, 179] width 43 height 22
click at [0, 157] on aside "Dialing Mode: Power | Switch to Preview My Lists" at bounding box center [101, 66] width 202 height 478
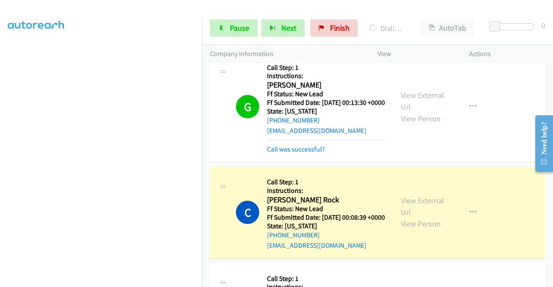
scroll to position [299, 0]
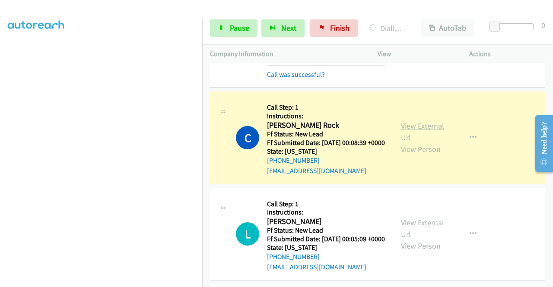
click at [419, 143] on link "View External Url" at bounding box center [422, 132] width 43 height 22
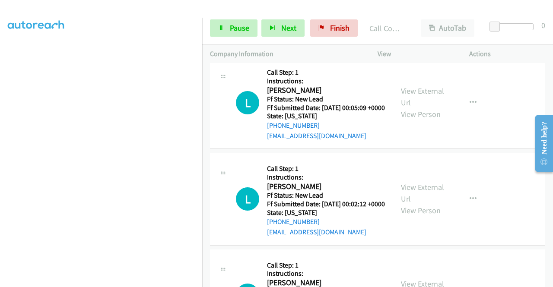
scroll to position [467, 0]
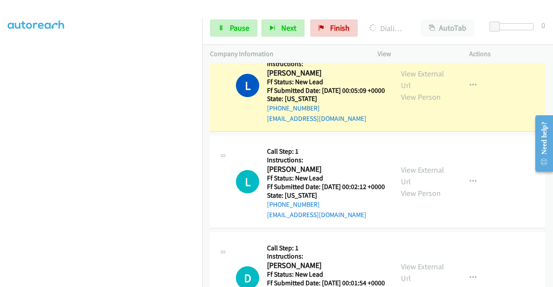
click at [423, 103] on div "View External Url View Person" at bounding box center [423, 85] width 45 height 35
click at [422, 103] on div "View External Url View Person" at bounding box center [423, 85] width 45 height 35
click at [414, 90] on link "View External Url" at bounding box center [422, 80] width 43 height 22
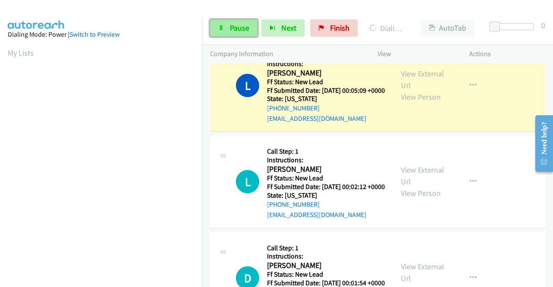
click at [238, 33] on link "Pause" at bounding box center [234, 27] width 48 height 17
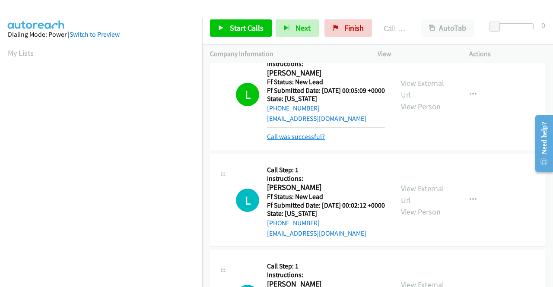
click at [302, 141] on link "Call was successful?" at bounding box center [296, 137] width 58 height 8
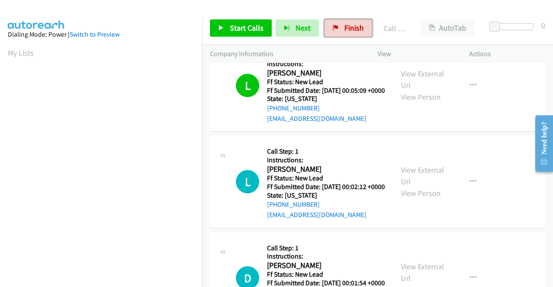
drag, startPoint x: 362, startPoint y: 22, endPoint x: 315, endPoint y: 48, distance: 53.2
click at [362, 22] on link "Finish" at bounding box center [348, 27] width 48 height 17
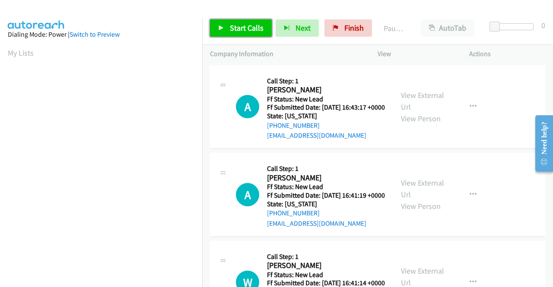
click at [240, 25] on span "Start Calls" at bounding box center [247, 28] width 34 height 10
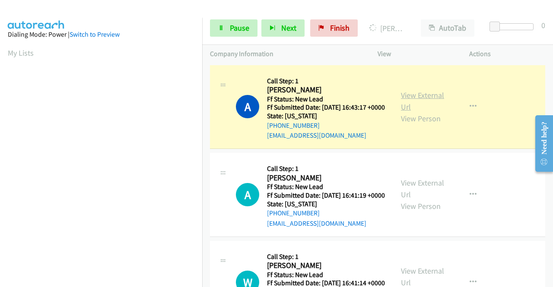
click at [405, 100] on link "View External Url" at bounding box center [422, 101] width 43 height 22
click at [0, 181] on aside "Dialing Mode: Power | Switch to Preview My Lists" at bounding box center [101, 257] width 202 height 478
click at [233, 10] on div at bounding box center [272, 16] width 545 height 33
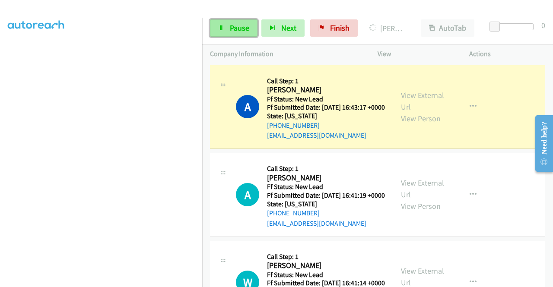
click at [225, 25] on link "Pause" at bounding box center [234, 27] width 48 height 17
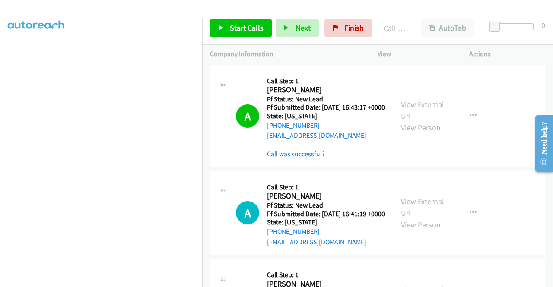
click at [290, 158] on link "Call was successful?" at bounding box center [296, 154] width 58 height 8
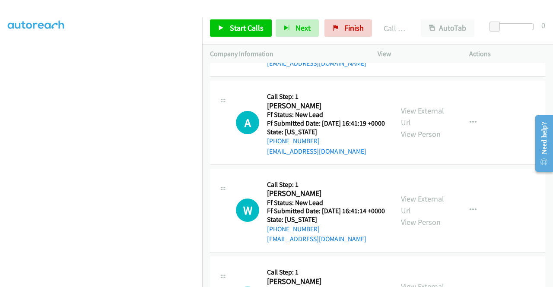
scroll to position [0, 0]
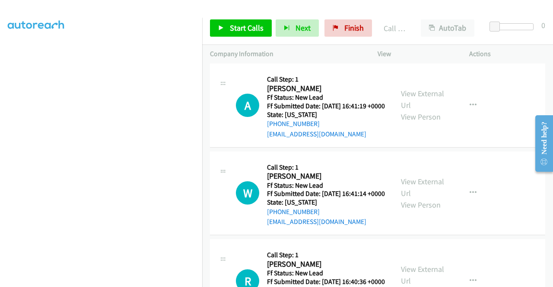
drag, startPoint x: 550, startPoint y: 83, endPoint x: 24, endPoint y: 13, distance: 530.8
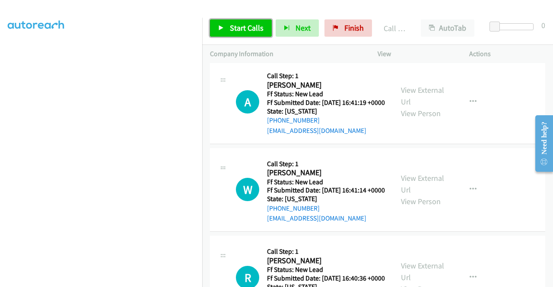
click at [231, 30] on span "Start Calls" at bounding box center [247, 28] width 34 height 10
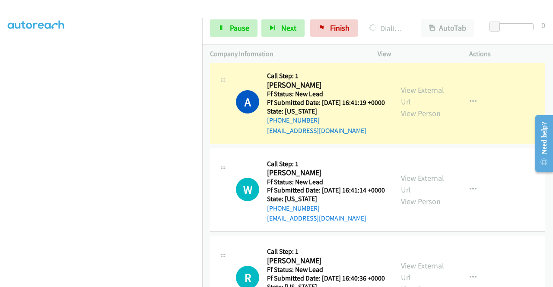
click at [421, 109] on div "View External Url View Person" at bounding box center [423, 101] width 45 height 35
click at [416, 105] on link "View External Url" at bounding box center [422, 96] width 43 height 22
click at [0, 134] on aside "Dialing Mode: Power | Switch to Preview My Lists" at bounding box center [101, 66] width 202 height 478
click at [237, 33] on link "Pause" at bounding box center [234, 27] width 48 height 17
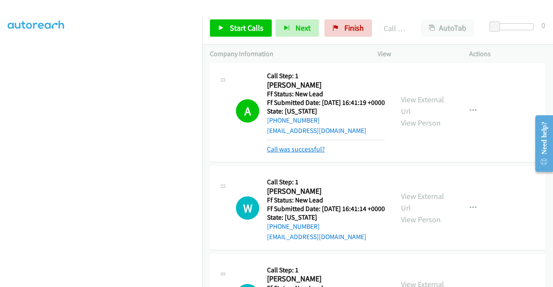
click at [308, 153] on link "Call was successful?" at bounding box center [296, 149] width 58 height 8
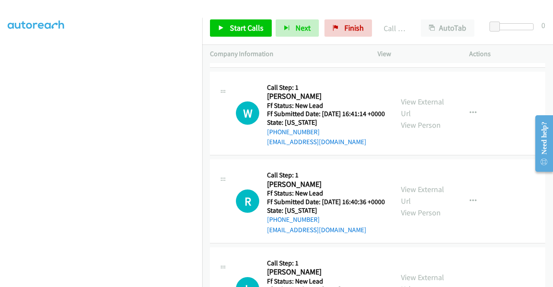
scroll to position [186, 0]
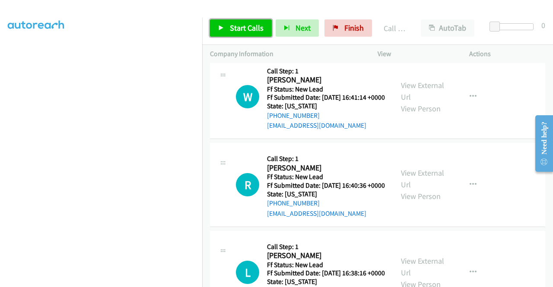
click at [253, 30] on span "Start Calls" at bounding box center [247, 28] width 34 height 10
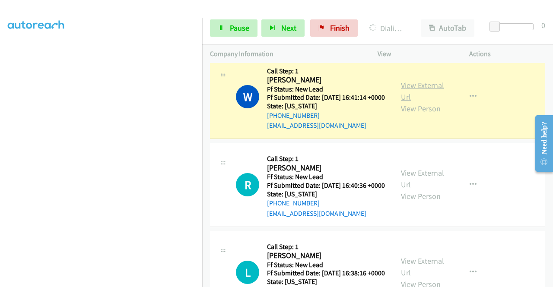
click at [410, 102] on link "View External Url" at bounding box center [422, 91] width 43 height 22
drag, startPoint x: 0, startPoint y: 222, endPoint x: 15, endPoint y: 222, distance: 14.7
click at [0, 222] on aside "Dialing Mode: Power | Switch to Preview My Lists" at bounding box center [101, 66] width 202 height 478
click at [234, 31] on span "Pause" at bounding box center [239, 28] width 19 height 10
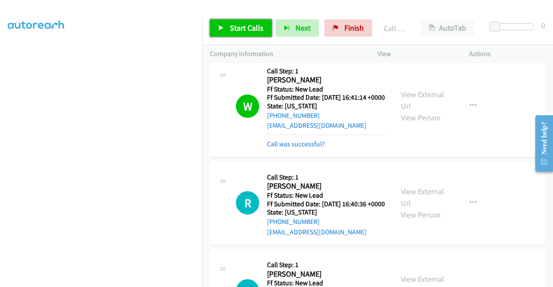
click at [247, 21] on link "Start Calls" at bounding box center [241, 27] width 62 height 17
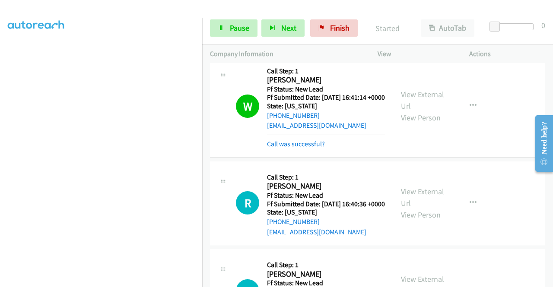
click at [300, 149] on div "Call was successful?" at bounding box center [326, 144] width 118 height 10
click at [307, 148] on link "Call was successful?" at bounding box center [296, 144] width 58 height 8
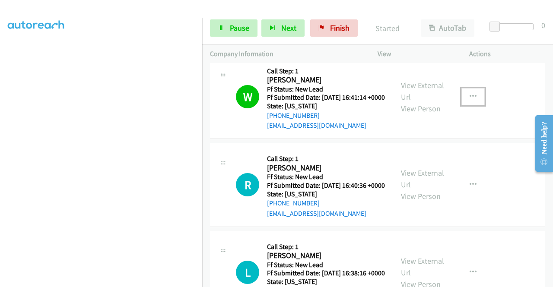
click at [470, 100] on icon "button" at bounding box center [473, 96] width 7 height 7
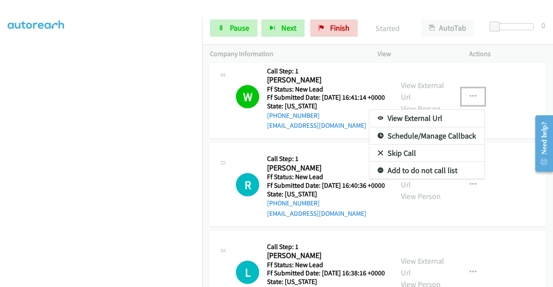
click at [398, 179] on link "Add to do not call list" at bounding box center [426, 170] width 115 height 17
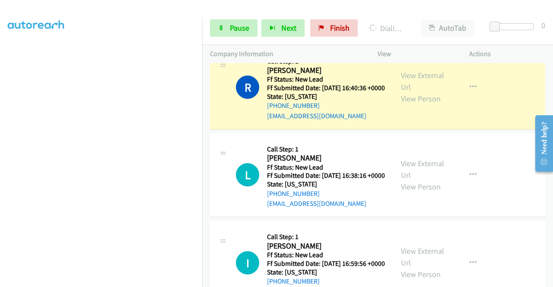
scroll to position [301, 0]
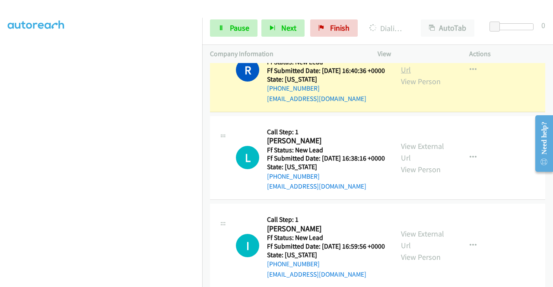
click at [401, 75] on link "View External Url" at bounding box center [422, 64] width 43 height 22
drag, startPoint x: 0, startPoint y: 178, endPoint x: 16, endPoint y: 186, distance: 18.0
click at [0, 178] on aside "Dialing Mode: Power | Switch to Preview My Lists" at bounding box center [101, 66] width 202 height 478
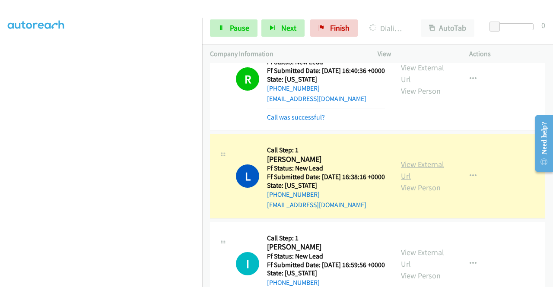
click at [408, 181] on link "View External Url" at bounding box center [422, 170] width 43 height 22
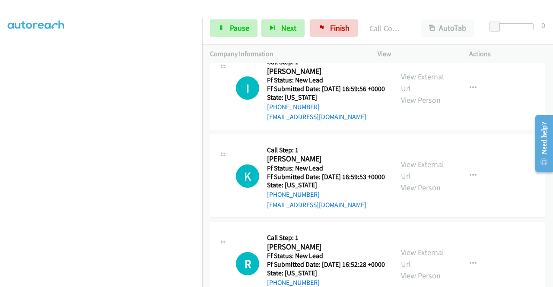
scroll to position [503, 0]
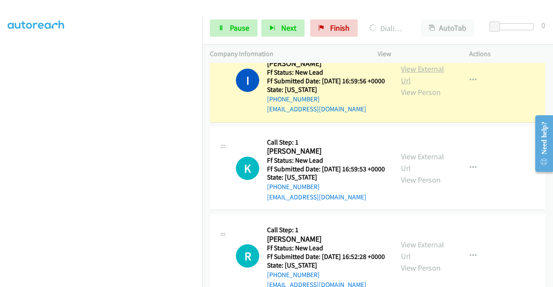
click at [411, 86] on link "View External Url" at bounding box center [422, 75] width 43 height 22
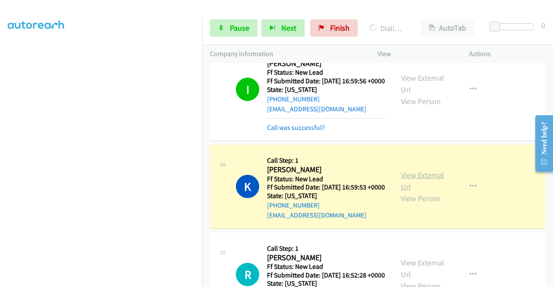
click at [416, 192] on link "View External Url" at bounding box center [422, 181] width 43 height 22
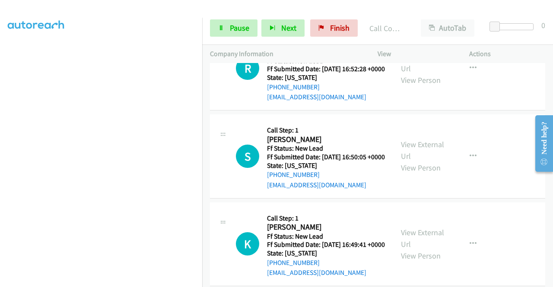
scroll to position [733, 0]
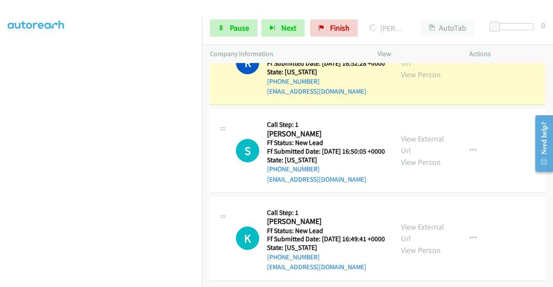
click at [417, 80] on div "View External Url View Person" at bounding box center [423, 62] width 45 height 35
click at [414, 68] on link "View External Url" at bounding box center [422, 57] width 43 height 22
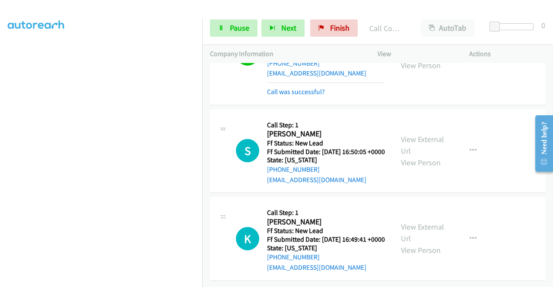
scroll to position [841, 0]
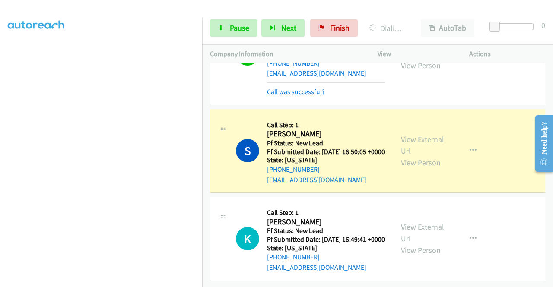
click at [410, 133] on div "View External Url View Person" at bounding box center [423, 150] width 45 height 35
click at [417, 134] on link "View External Url" at bounding box center [422, 145] width 43 height 22
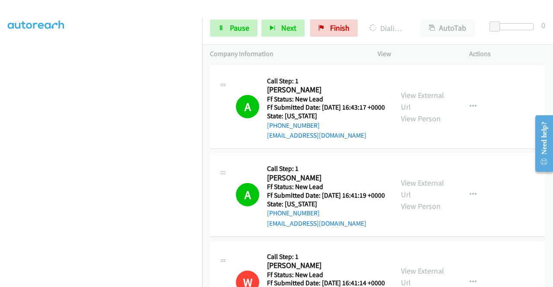
scroll to position [859, 0]
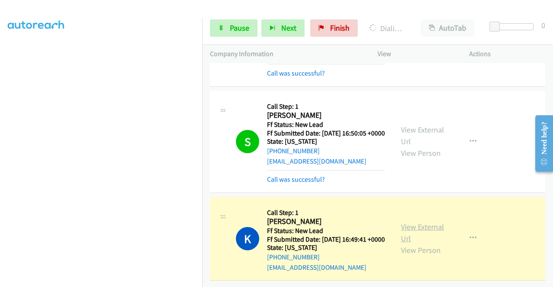
click at [401, 222] on link "View External Url" at bounding box center [422, 233] width 43 height 22
click at [233, 24] on span "Pause" at bounding box center [239, 28] width 19 height 10
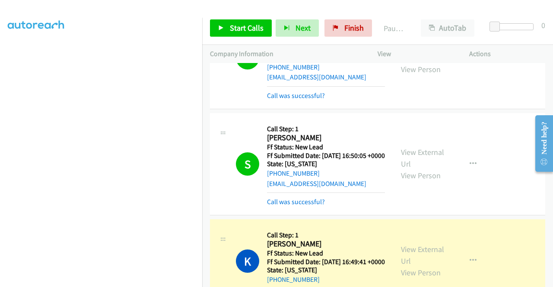
scroll to position [859, 0]
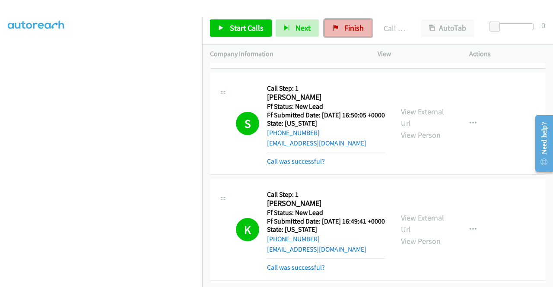
click at [351, 32] on span "Finish" at bounding box center [353, 28] width 19 height 10
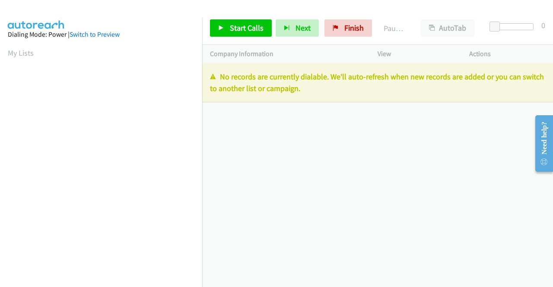
click at [502, 154] on div "[PHONE_NUMBER] Call failed - Please reload the list and try again The Callbar F…" at bounding box center [377, 175] width 351 height 224
drag, startPoint x: 355, startPoint y: 25, endPoint x: 314, endPoint y: 41, distance: 43.8
click at [355, 25] on span "Finish" at bounding box center [353, 28] width 19 height 10
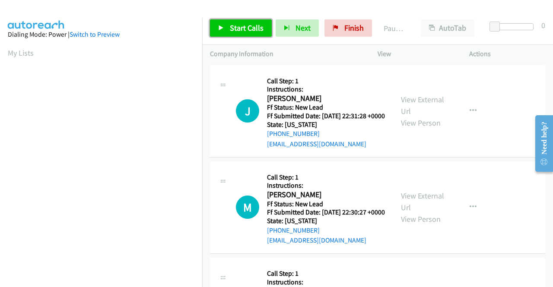
click at [248, 31] on span "Start Calls" at bounding box center [247, 28] width 34 height 10
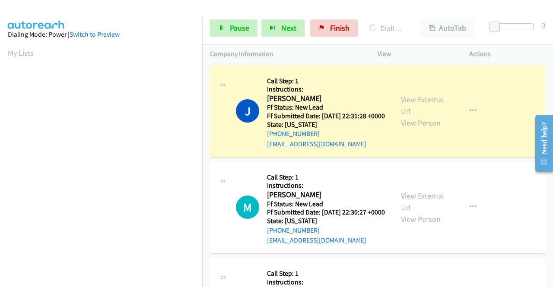
click at [416, 95] on div "View External Url View Person View External Url Email Schedule/Manage Callback …" at bounding box center [442, 111] width 99 height 76
click at [403, 107] on link "View External Url" at bounding box center [422, 106] width 43 height 22
drag, startPoint x: 0, startPoint y: 165, endPoint x: 11, endPoint y: 173, distance: 14.2
click at [0, 165] on aside "Dialing Mode: Power | Switch to Preview My Lists" at bounding box center [101, 66] width 202 height 478
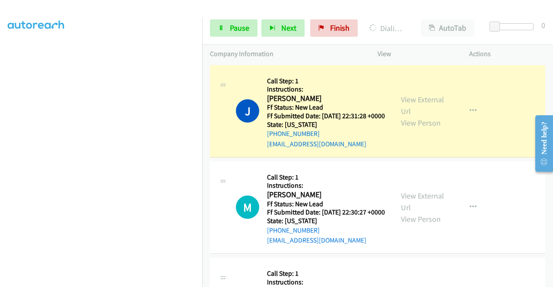
scroll to position [0, 0]
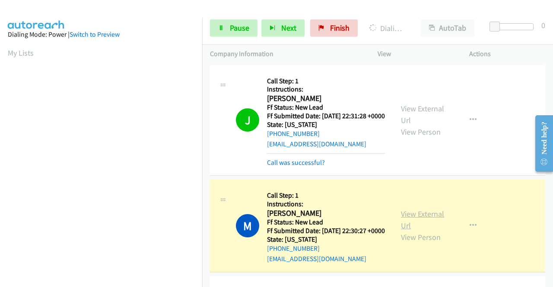
click at [406, 226] on link "View External Url" at bounding box center [422, 220] width 43 height 22
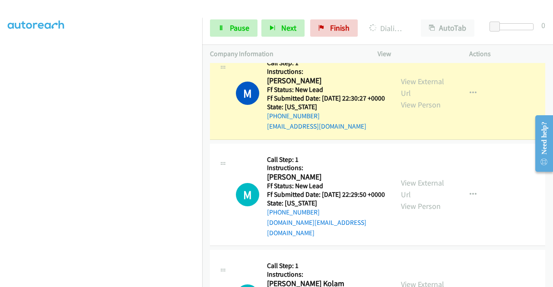
scroll to position [130, 0]
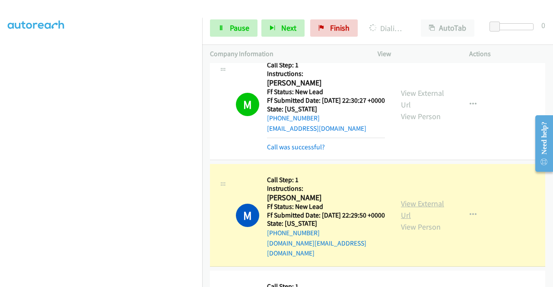
click at [407, 219] on link "View External Url" at bounding box center [422, 210] width 43 height 22
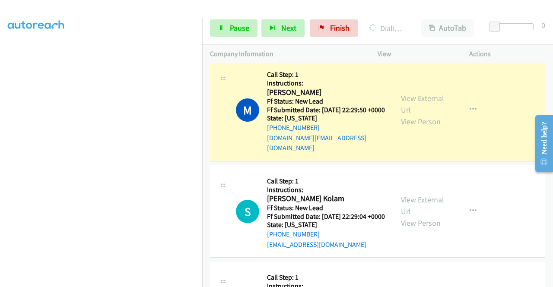
scroll to position [217, 0]
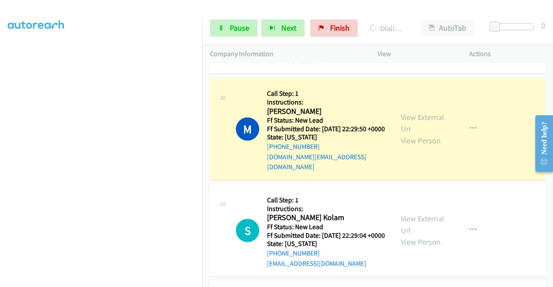
click at [203, 109] on td "M Callback Scheduled Call Step: 1 Instructions: Maria Pacheco America/New_York …" at bounding box center [377, 129] width 351 height 107
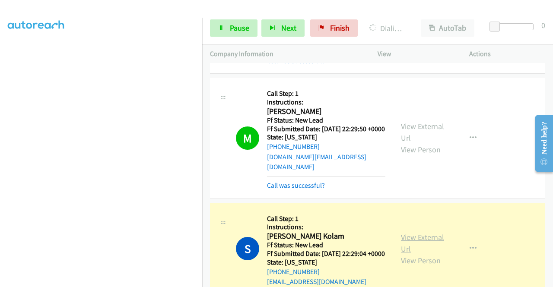
click at [401, 251] on link "View External Url" at bounding box center [422, 243] width 43 height 22
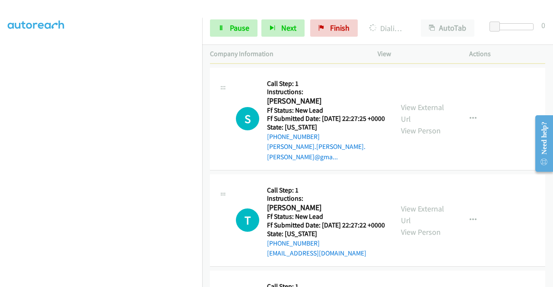
scroll to position [453, 0]
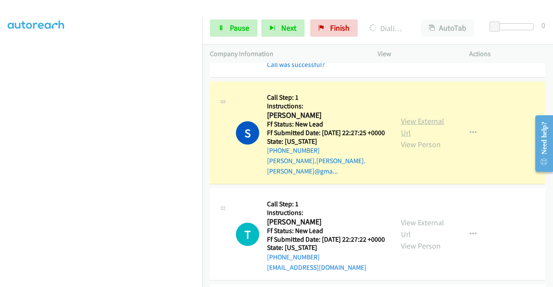
click at [409, 138] on link "View External Url" at bounding box center [422, 127] width 43 height 22
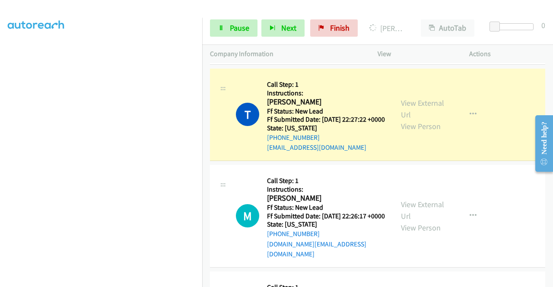
scroll to position [608, 0]
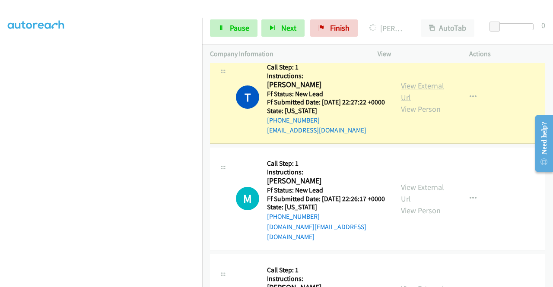
click at [413, 102] on link "View External Url" at bounding box center [422, 92] width 43 height 22
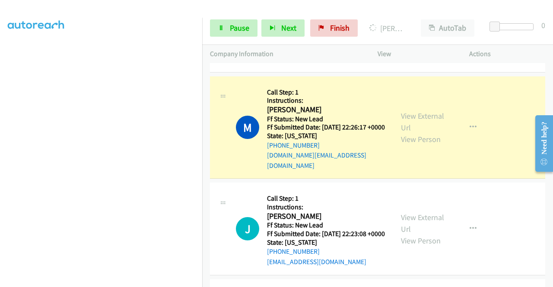
scroll to position [703, 0]
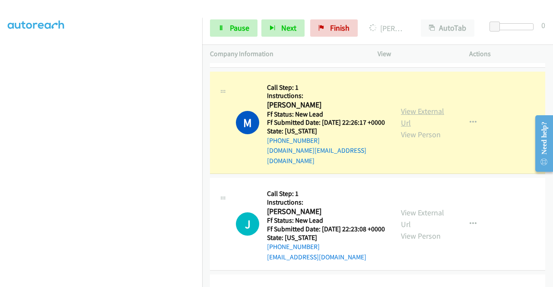
click at [420, 128] on link "View External Url" at bounding box center [422, 117] width 43 height 22
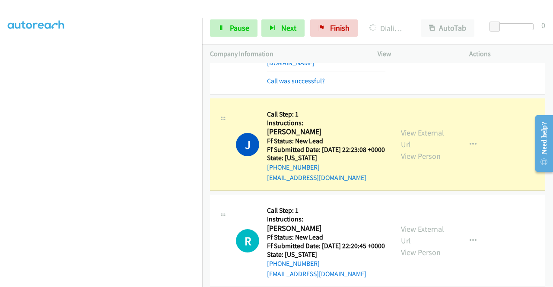
scroll to position [858, 0]
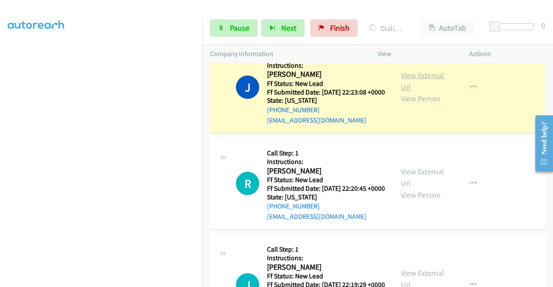
click at [427, 92] on link "View External Url" at bounding box center [422, 81] width 43 height 22
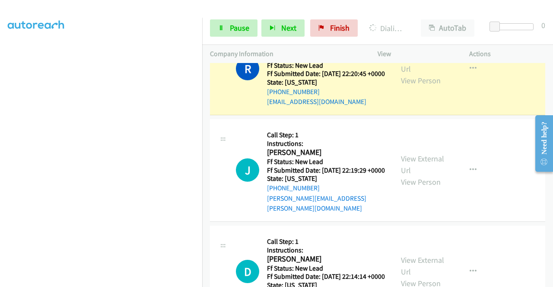
scroll to position [991, 0]
click at [429, 87] on div "View External Url View Person" at bounding box center [423, 69] width 45 height 35
click at [426, 74] on link "View External Url" at bounding box center [422, 64] width 43 height 22
click at [226, 32] on link "Pause" at bounding box center [234, 27] width 48 height 17
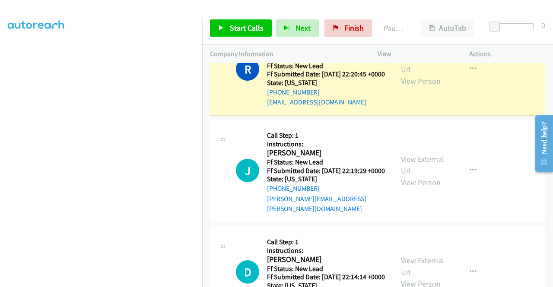
scroll to position [197, 0]
drag, startPoint x: 340, startPoint y: 34, endPoint x: 313, endPoint y: 41, distance: 28.1
click at [340, 34] on link "Finish" at bounding box center [348, 27] width 48 height 17
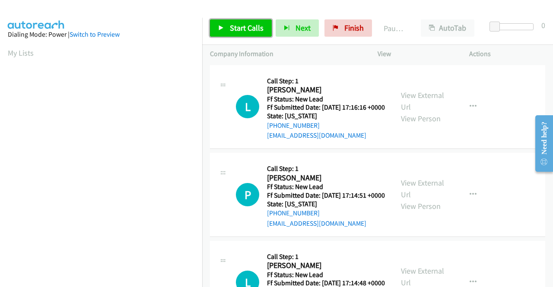
click at [250, 28] on span "Start Calls" at bounding box center [247, 28] width 34 height 10
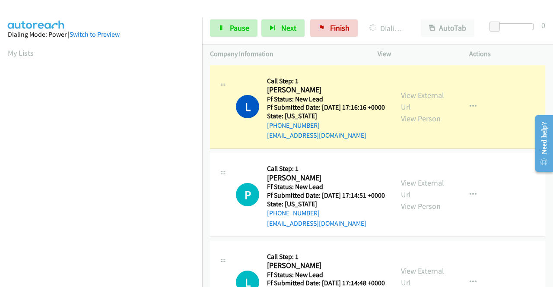
drag, startPoint x: 246, startPoint y: 42, endPoint x: 225, endPoint y: 56, distance: 25.6
click at [225, 56] on p "Company Information" at bounding box center [286, 54] width 152 height 10
click at [416, 103] on link "View External Url" at bounding box center [422, 101] width 43 height 22
drag, startPoint x: 0, startPoint y: 151, endPoint x: 16, endPoint y: 157, distance: 17.6
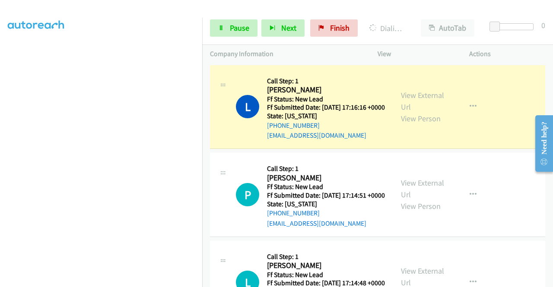
click at [0, 151] on aside "Dialing Mode: Power | Switch to Preview My Lists" at bounding box center [101, 66] width 202 height 478
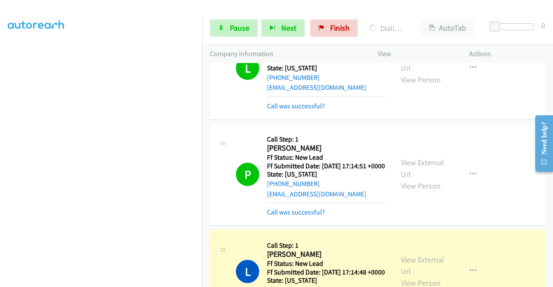
scroll to position [111, 0]
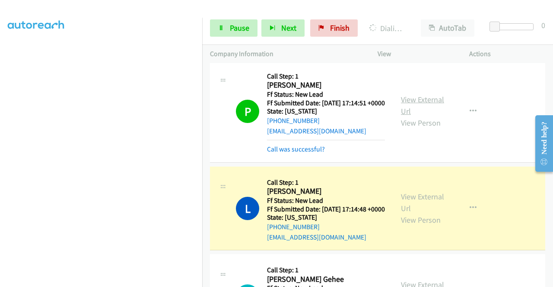
click at [424, 115] on link "View External Url" at bounding box center [422, 106] width 43 height 22
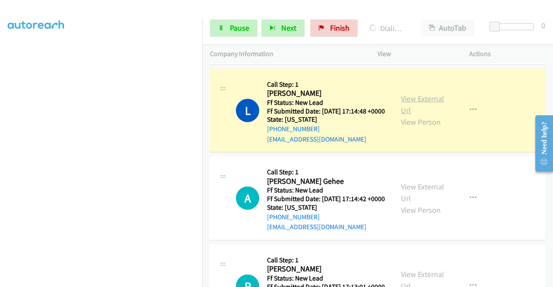
scroll to position [215, 0]
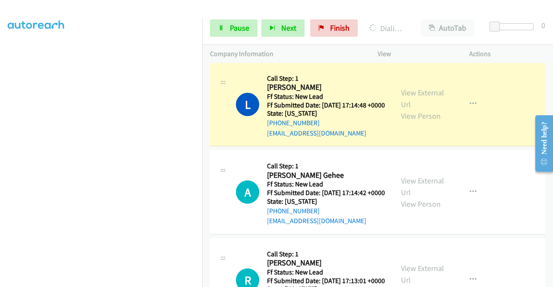
click at [431, 106] on div "View External Url View Person View External Url Email Schedule/Manage Callback …" at bounding box center [442, 104] width 99 height 68
click at [425, 109] on link "View External Url" at bounding box center [422, 99] width 43 height 22
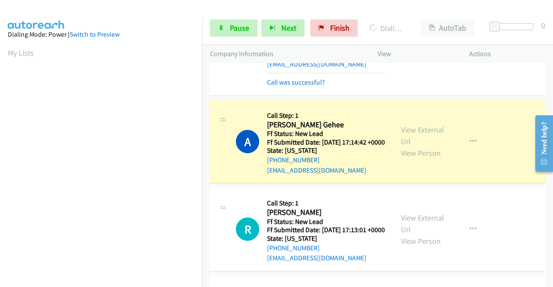
scroll to position [336, 0]
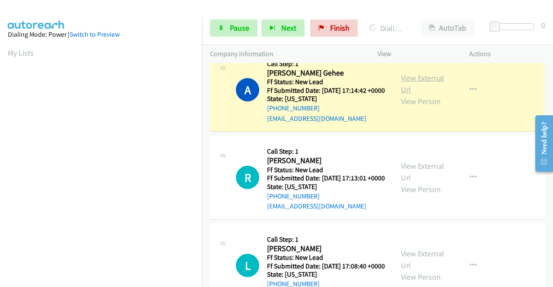
click at [423, 95] on link "View External Url" at bounding box center [422, 84] width 43 height 22
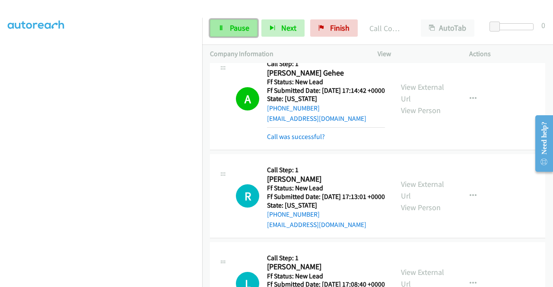
click at [244, 25] on span "Pause" at bounding box center [239, 28] width 19 height 10
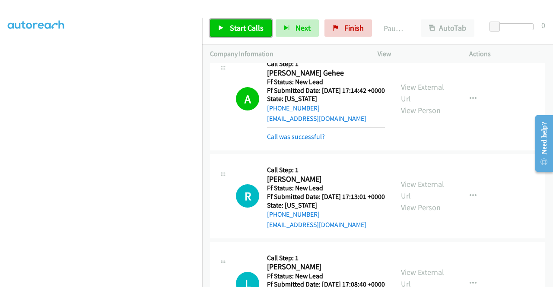
click at [228, 32] on link "Start Calls" at bounding box center [241, 27] width 62 height 17
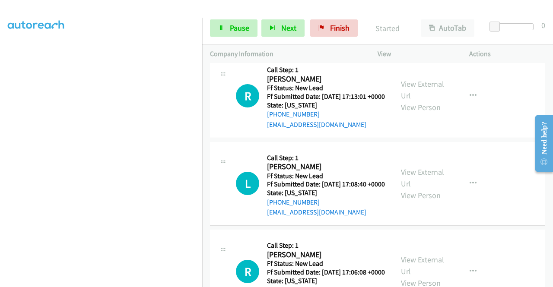
scroll to position [439, 0]
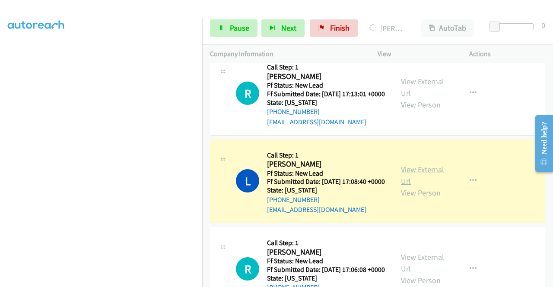
click at [403, 186] on link "View External Url" at bounding box center [422, 176] width 43 height 22
drag, startPoint x: 202, startPoint y: 169, endPoint x: 197, endPoint y: 197, distance: 27.6
click at [199, 224] on nav "Dialing Mode: Power | Switch to Preview My Lists" at bounding box center [101, 161] width 203 height 287
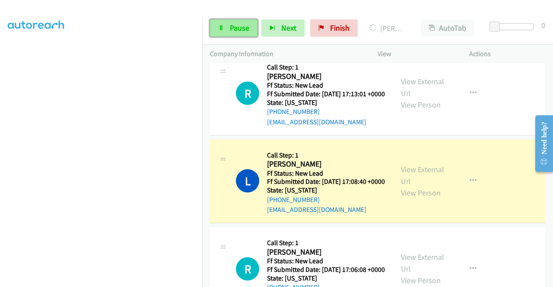
click at [243, 32] on span "Pause" at bounding box center [239, 28] width 19 height 10
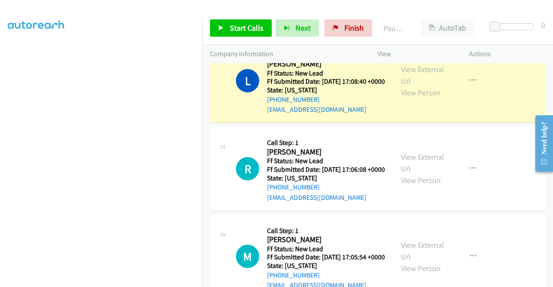
scroll to position [493, 0]
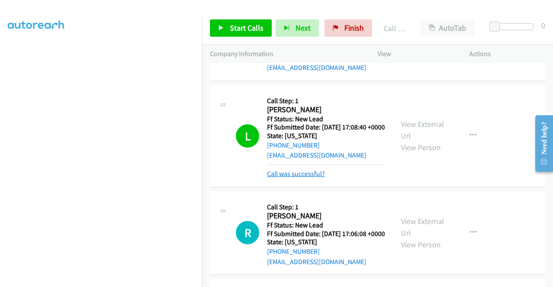
click at [296, 178] on link "Call was successful?" at bounding box center [296, 174] width 58 height 8
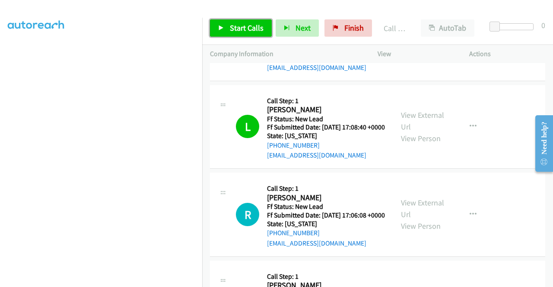
click at [239, 35] on link "Start Calls" at bounding box center [241, 27] width 62 height 17
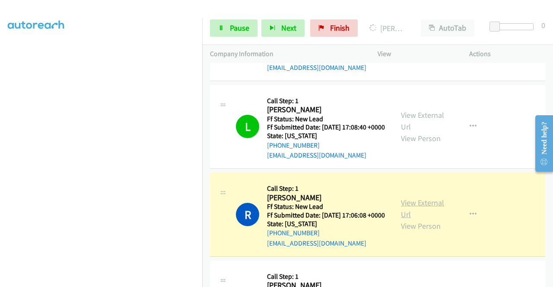
click at [407, 219] on link "View External Url" at bounding box center [422, 209] width 43 height 22
click at [0, 175] on aside "Dialing Mode: Power | Switch to Preview My Lists" at bounding box center [101, 66] width 202 height 478
click at [0, 149] on aside "Dialing Mode: Power | Switch to Preview My Lists" at bounding box center [101, 66] width 202 height 478
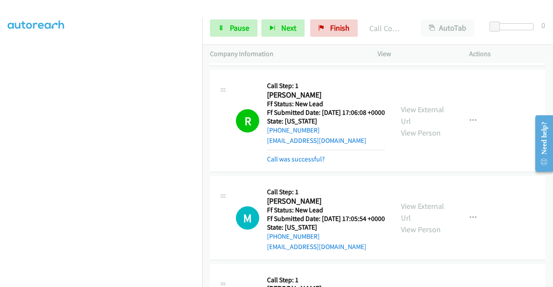
scroll to position [556, 0]
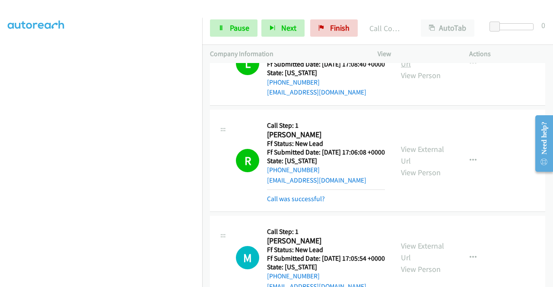
click at [425, 69] on link "View External Url" at bounding box center [422, 58] width 43 height 22
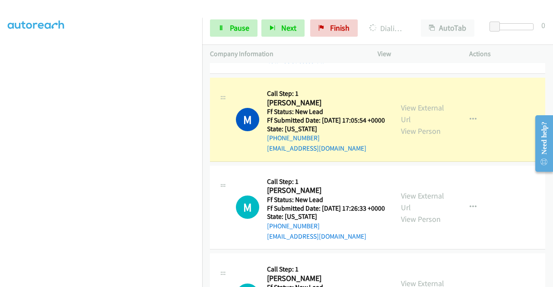
scroll to position [735, 0]
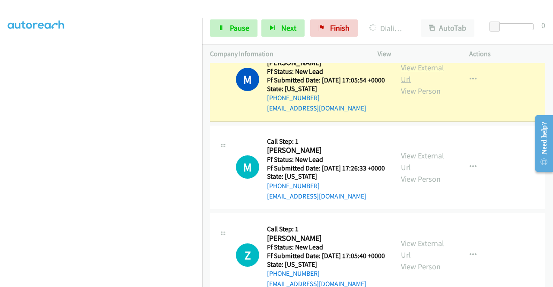
click at [413, 84] on link "View External Url" at bounding box center [422, 74] width 43 height 22
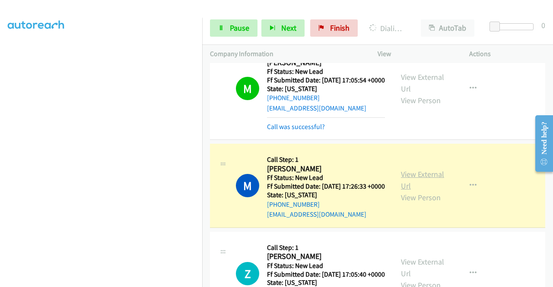
click at [404, 191] on link "View External Url" at bounding box center [422, 180] width 43 height 22
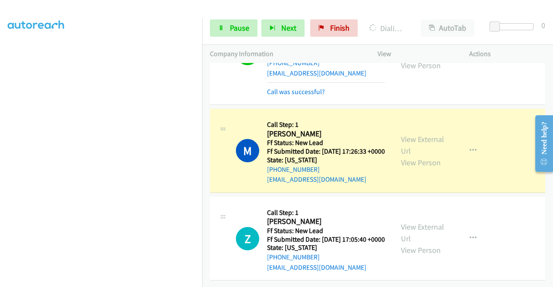
scroll to position [859, 0]
click at [222, 32] on link "Pause" at bounding box center [234, 27] width 48 height 17
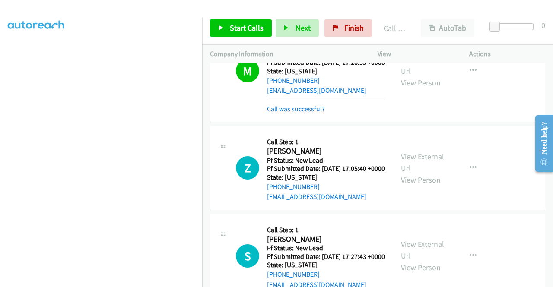
click at [292, 113] on link "Call was successful?" at bounding box center [296, 109] width 58 height 8
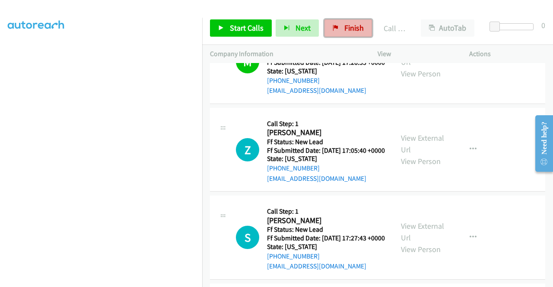
click at [349, 23] on span "Finish" at bounding box center [353, 28] width 19 height 10
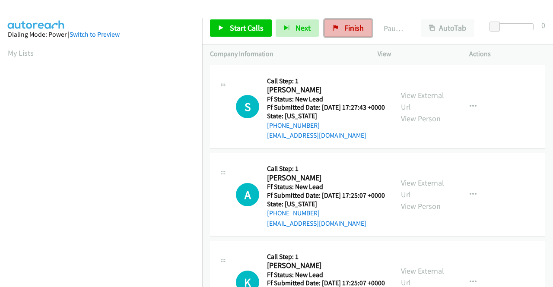
click at [352, 29] on span "Finish" at bounding box center [353, 28] width 19 height 10
